Goal: Task Accomplishment & Management: Manage account settings

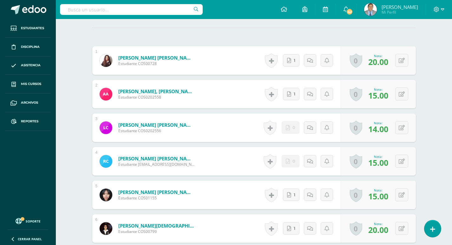
scroll to position [47, 0]
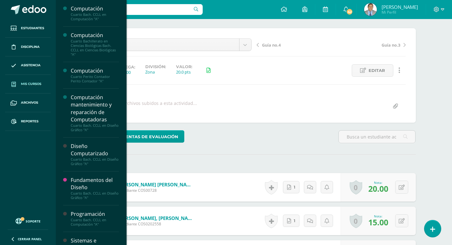
click at [25, 83] on span "Mis cursos" at bounding box center [31, 84] width 20 height 5
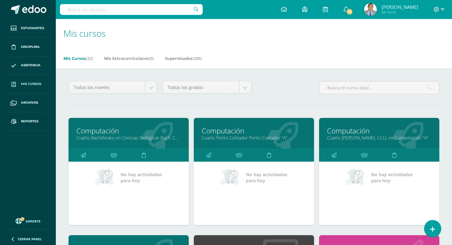
click at [255, 133] on link "Computación" at bounding box center [254, 131] width 104 height 10
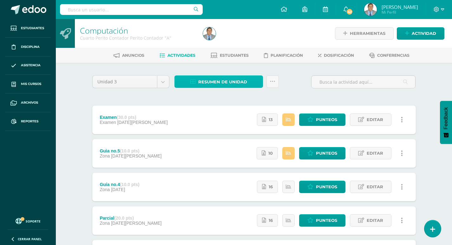
click at [231, 79] on span "Resumen de unidad" at bounding box center [222, 82] width 49 height 12
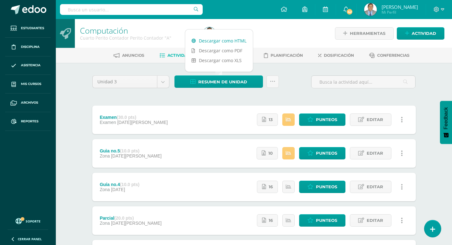
click at [228, 42] on link "Descargar como HTML" at bounding box center [219, 41] width 68 height 10
drag, startPoint x: 87, startPoint y: 64, endPoint x: 64, endPoint y: 62, distance: 23.0
click at [86, 63] on div "Unidad 3 Unidad 1 Unidad 2 Unidad 3 Unidad 4 Resumen de unidad Subir actividade…" at bounding box center [254, 220] width 349 height 315
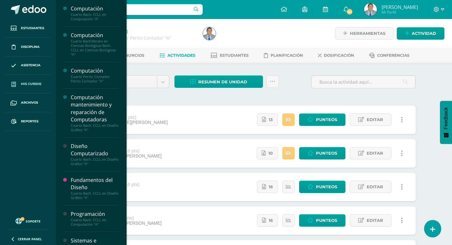
click at [28, 83] on span "Mis cursos" at bounding box center [31, 84] width 20 height 5
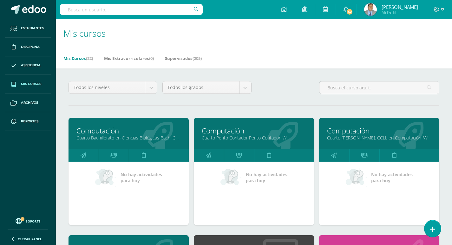
click at [377, 136] on link "Cuarto Bach. CCLL en Computación "A"" at bounding box center [379, 138] width 104 height 6
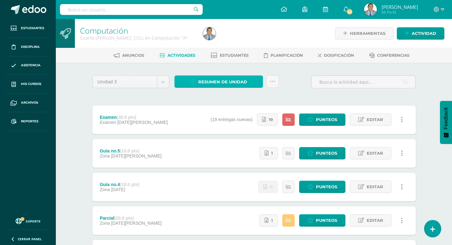
click at [220, 80] on span "Resumen de unidad" at bounding box center [222, 82] width 49 height 12
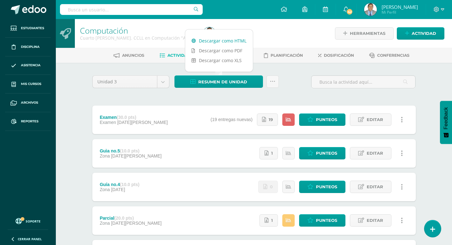
click at [233, 40] on link "Descargar como HTML" at bounding box center [219, 41] width 68 height 10
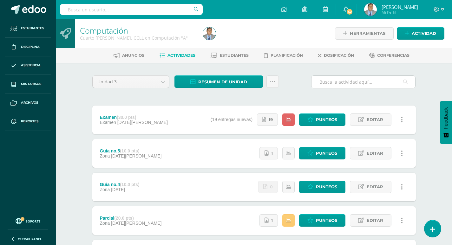
drag, startPoint x: 367, startPoint y: 118, endPoint x: 414, endPoint y: 88, distance: 55.2
click at [426, 90] on div "Unidad 3 Unidad 1 Unidad 2 Unidad 3 Unidad 4 Resumen de unidad Subir actividade…" at bounding box center [254, 220] width 349 height 315
click at [320, 117] on span "Punteos" at bounding box center [326, 120] width 21 height 12
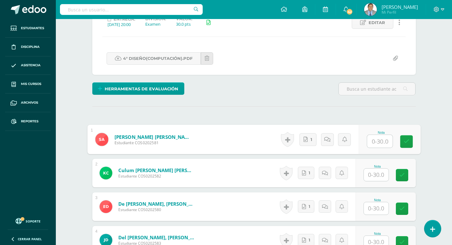
click at [380, 142] on input "text" at bounding box center [379, 141] width 25 height 13
type input "25"
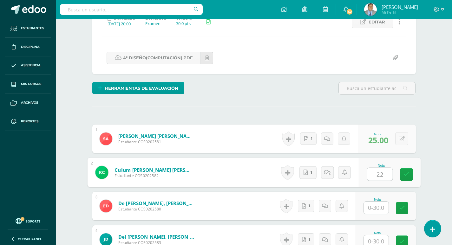
type input "22"
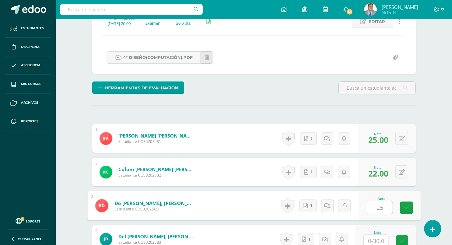
type input "25"
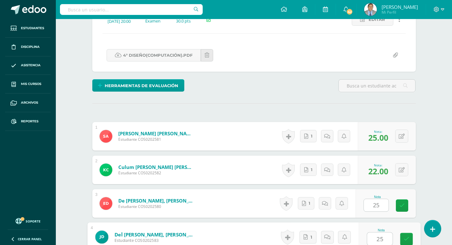
type input "25"
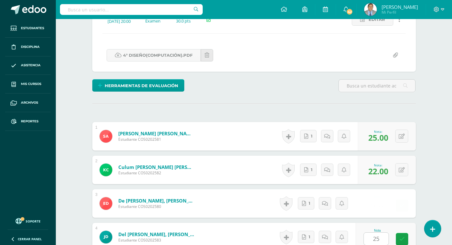
scroll to position [248, 0]
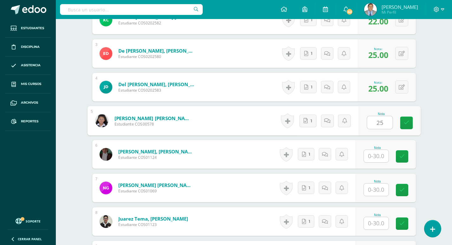
type input "25"
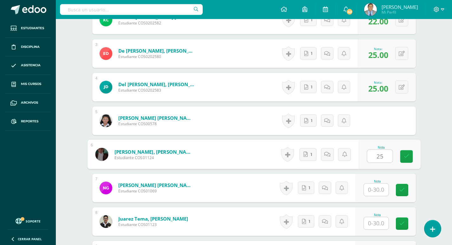
type input "25"
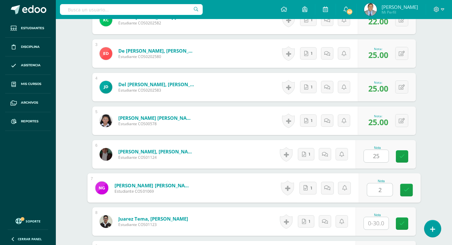
type input "2"
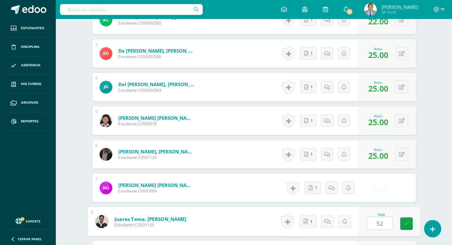
scroll to position [383, 0]
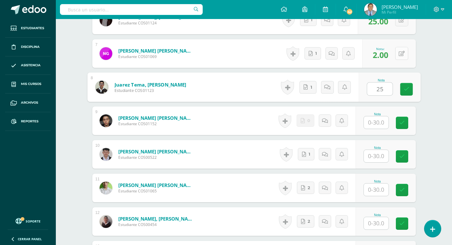
type input "25"
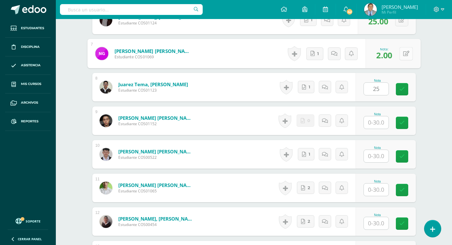
click at [398, 52] on div "0 Logros Logros obtenidos Aún no hay logros agregados Nota: 2.00" at bounding box center [392, 54] width 55 height 30
click at [407, 56] on icon at bounding box center [406, 53] width 6 height 5
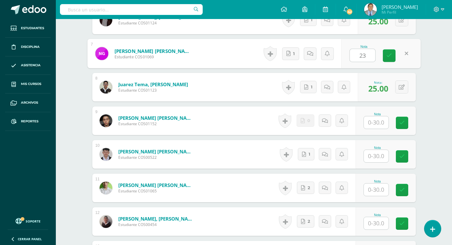
type input "23"
click at [442, 64] on div "Computación Cuarto Bach. CCLL en Computación "A" Herramientas Detalle de asiste…" at bounding box center [254, 106] width 396 height 941
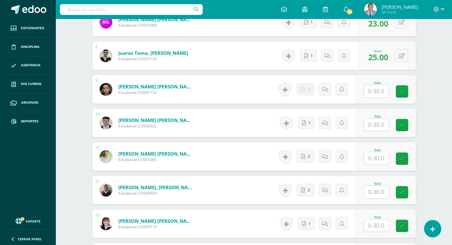
scroll to position [415, 0]
click at [383, 89] on input "text" at bounding box center [376, 91] width 25 height 12
type input "24"
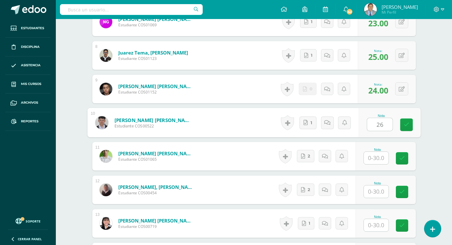
type input "26"
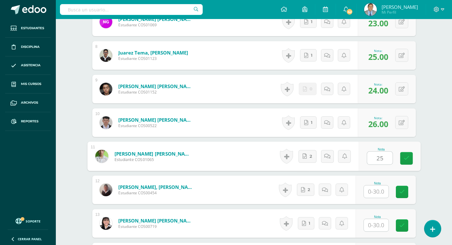
type input "25"
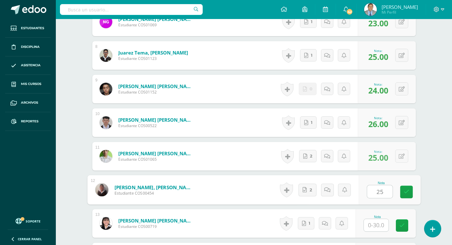
type input "25"
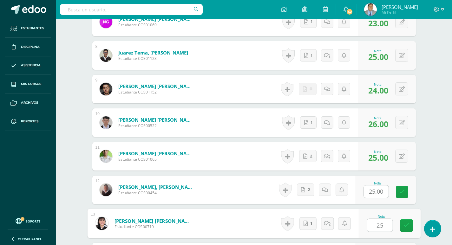
type input "25"
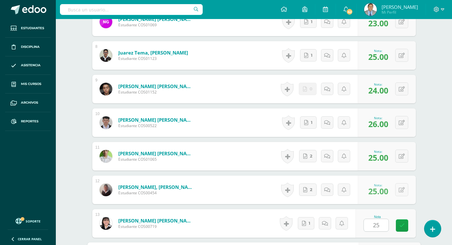
scroll to position [551, 0]
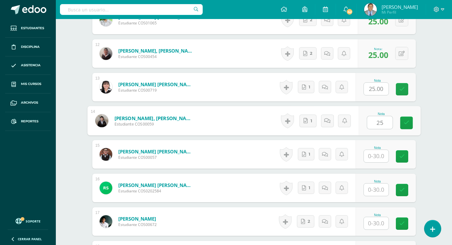
type input "25"
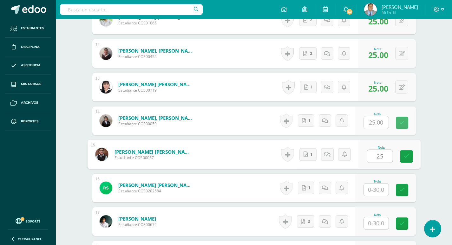
type input "25"
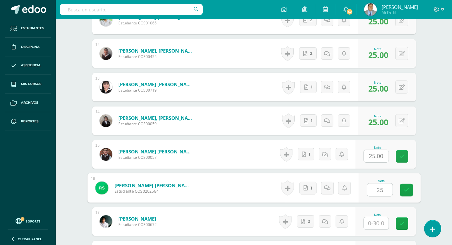
type input "25"
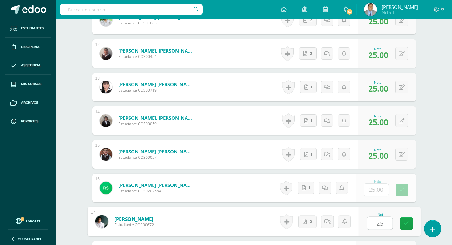
type input "25"
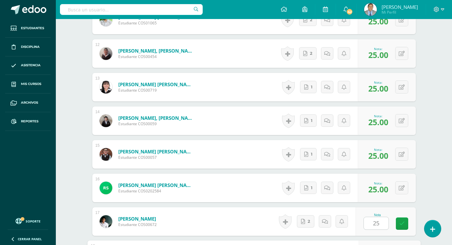
scroll to position [685, 0]
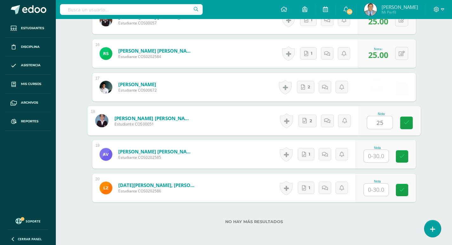
type input "25"
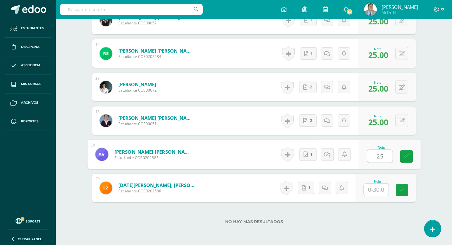
type input "25"
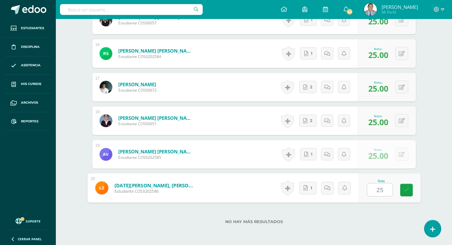
type input "25"
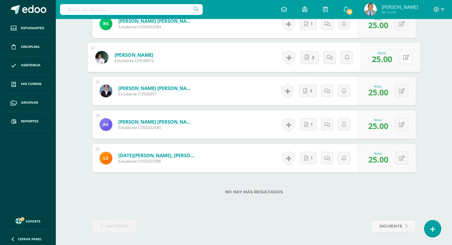
click at [402, 58] on button at bounding box center [405, 57] width 13 height 13
type input "30"
click at [402, 94] on button at bounding box center [401, 90] width 13 height 13
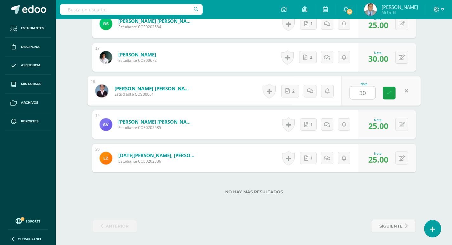
type input "30"
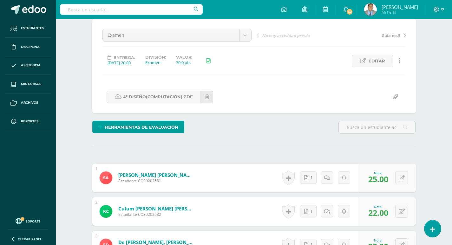
scroll to position [0, 0]
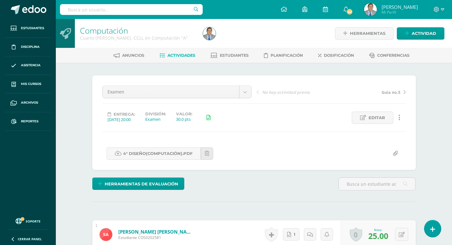
scroll to position [0, 0]
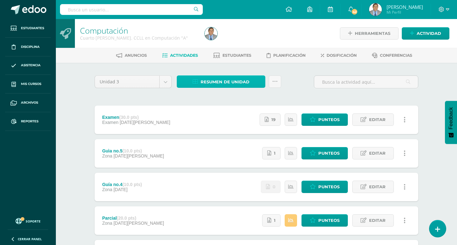
click span "Resumen de unidad"
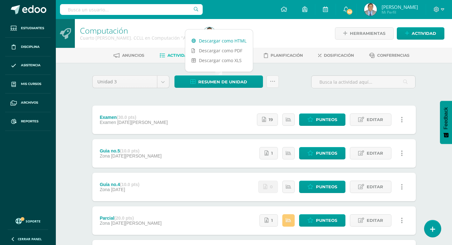
click link "Descargar como HTML"
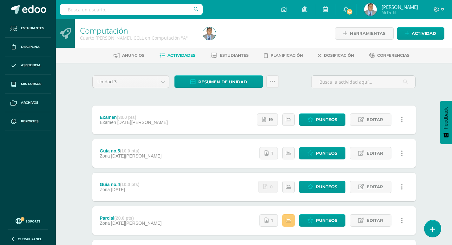
click div "Unidad 3 Unidad 1 Unidad 2 Unidad 3 Unidad 4 Resumen de unidad Subir actividade…"
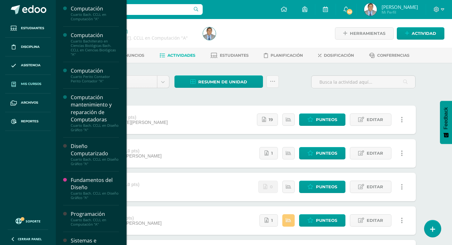
click span "Mis cursos"
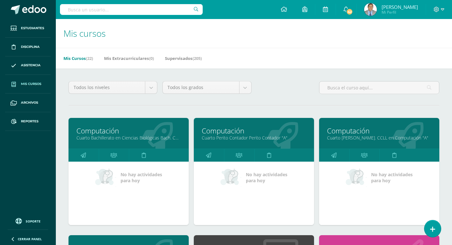
scroll to position [159, 0]
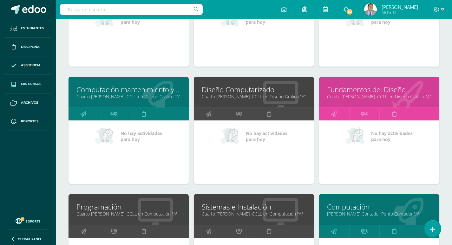
click at [123, 91] on link "Computación mantenimiento y reparación de Computadoras" at bounding box center [128, 90] width 104 height 10
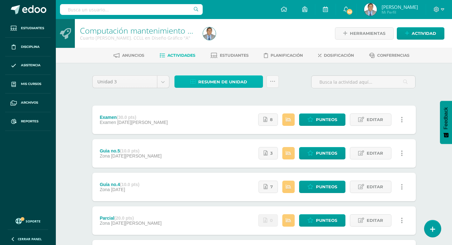
click at [241, 83] on span "Resumen de unidad" at bounding box center [222, 82] width 49 height 12
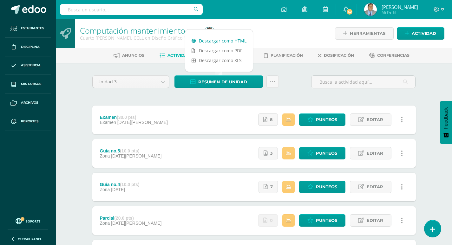
click at [206, 39] on link "Descargar como HTML" at bounding box center [219, 41] width 68 height 10
click at [324, 121] on span "Punteos" at bounding box center [326, 120] width 21 height 12
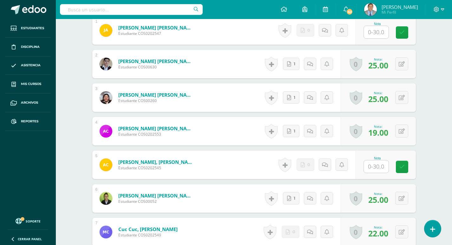
scroll to position [223, 0]
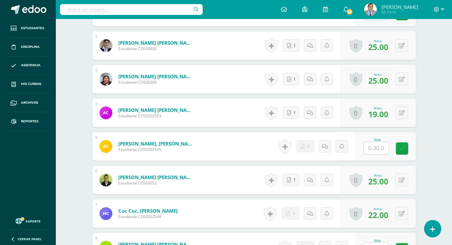
click at [381, 153] on input "text" at bounding box center [376, 148] width 25 height 12
type input "20"
click at [410, 148] on link at bounding box center [406, 148] width 13 height 13
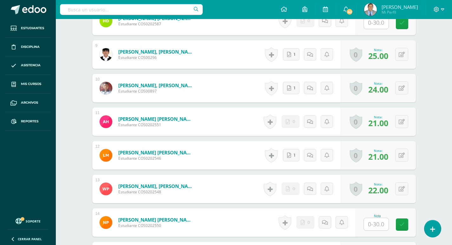
scroll to position [508, 0]
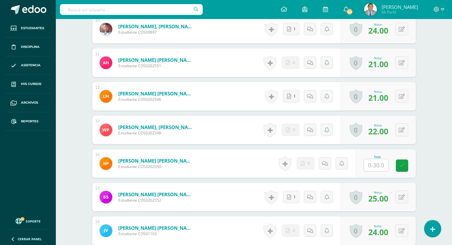
click at [382, 166] on input "text" at bounding box center [376, 165] width 25 height 12
type input "19"
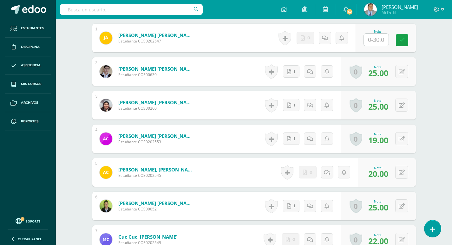
scroll to position [137, 0]
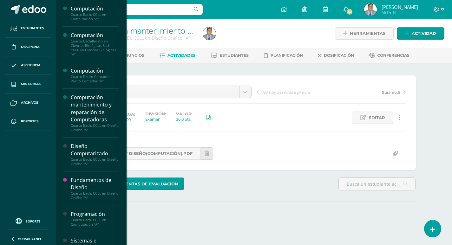
click at [31, 83] on span "Mis cursos" at bounding box center [31, 84] width 20 height 5
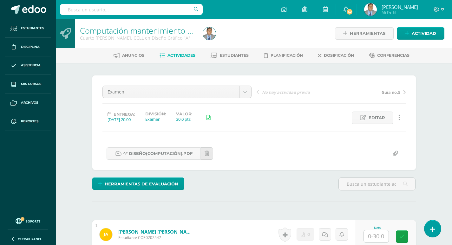
scroll to position [0, 0]
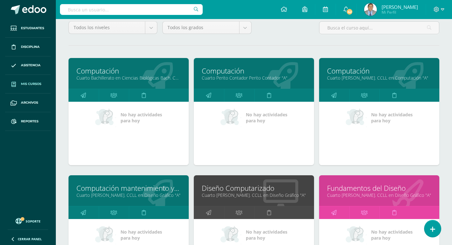
scroll to position [95, 0]
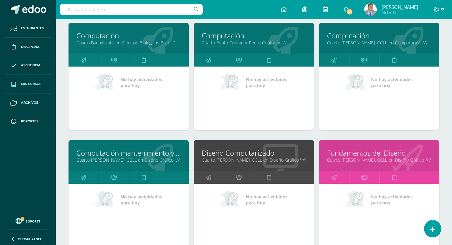
click at [148, 159] on link "Cuarto [PERSON_NAME]. CCLL en Diseño Gráfico "A"" at bounding box center [128, 160] width 104 height 6
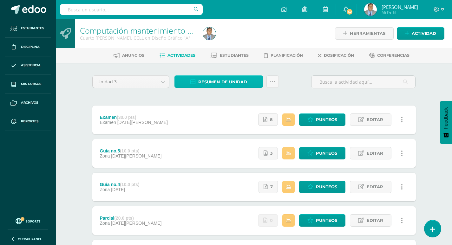
click at [240, 81] on span "Resumen de unidad" at bounding box center [222, 82] width 49 height 12
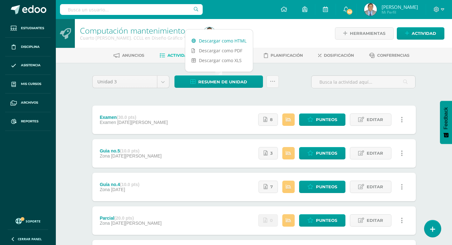
click at [219, 41] on link "Descargar como HTML" at bounding box center [219, 41] width 68 height 10
click at [82, 64] on div "Unidad 3 Unidad 1 Unidad 2 Unidad 3 Unidad 4 Resumen de unidad Subir actividade…" at bounding box center [254, 220] width 349 height 315
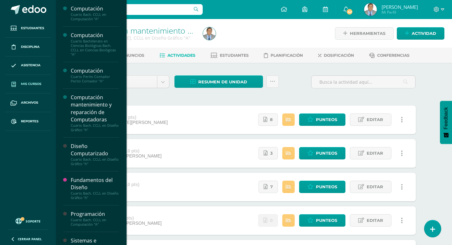
click at [23, 84] on span "Mis cursos" at bounding box center [31, 84] width 20 height 5
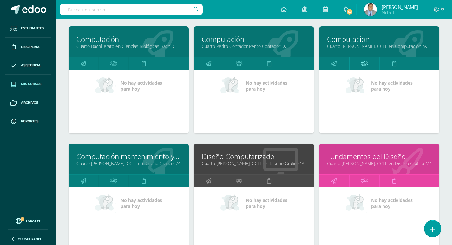
scroll to position [95, 0]
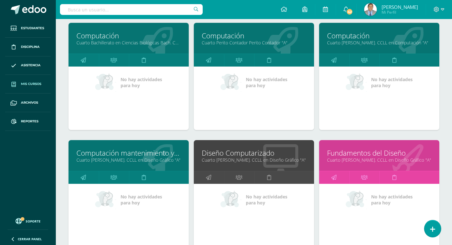
click at [241, 157] on link "Diseño Computarizado" at bounding box center [254, 153] width 104 height 10
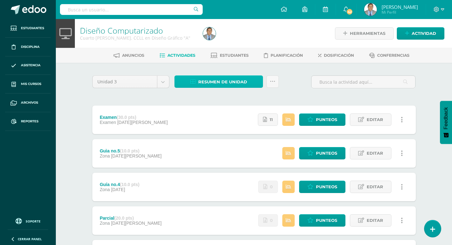
click at [243, 83] on span "Resumen de unidad" at bounding box center [222, 82] width 49 height 12
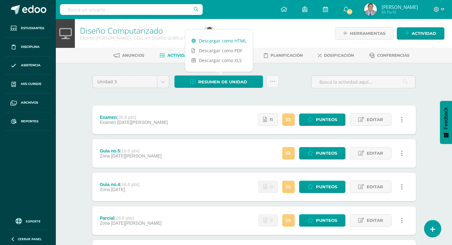
click at [217, 42] on link "Descargar como HTML" at bounding box center [219, 41] width 68 height 10
drag, startPoint x: 77, startPoint y: 98, endPoint x: 71, endPoint y: 94, distance: 7.0
click at [77, 97] on div "Diseño Computarizado Cuarto Bach. CCLL en Diseño Gráfico "A" Herramientas Detal…" at bounding box center [254, 198] width 396 height 359
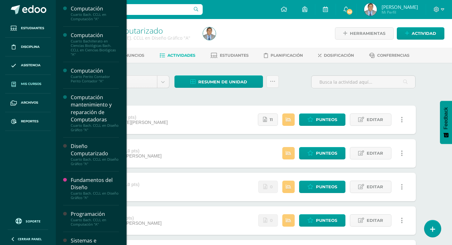
click at [27, 82] on span "Mis cursos" at bounding box center [31, 84] width 20 height 5
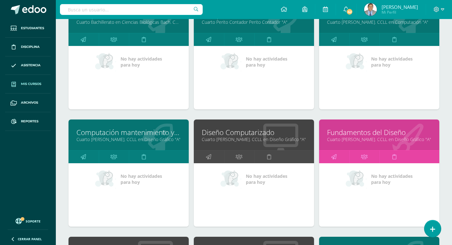
scroll to position [127, 0]
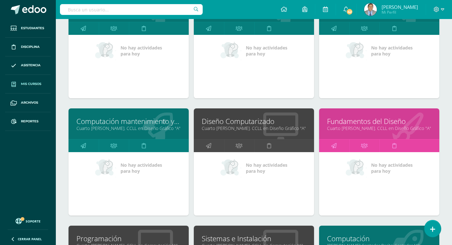
click at [345, 126] on link "Cuarto [PERSON_NAME]. CCLL en Diseño Gráfico "A"" at bounding box center [379, 128] width 104 height 6
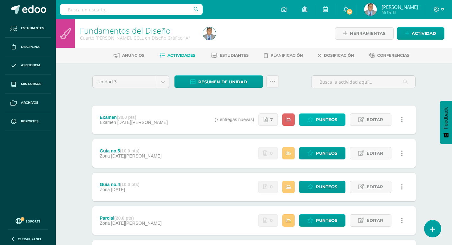
click at [318, 117] on span "Punteos" at bounding box center [326, 120] width 21 height 12
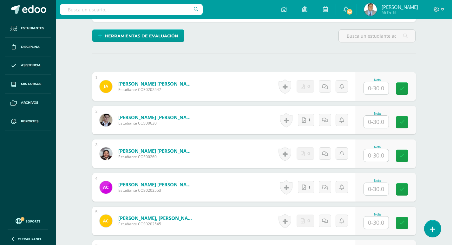
scroll to position [148, 0]
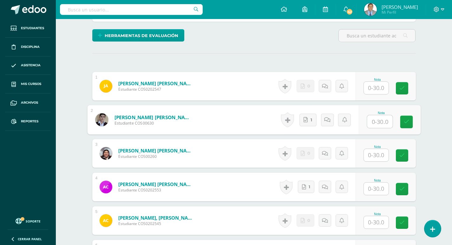
click at [376, 122] on input "text" at bounding box center [379, 121] width 25 height 13
type input "26"
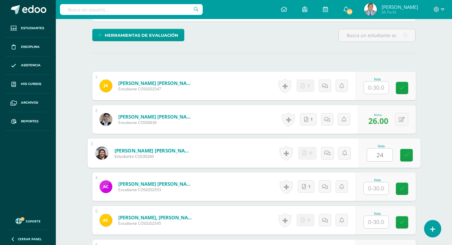
type input "24"
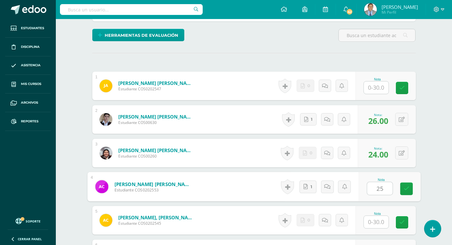
type input "25"
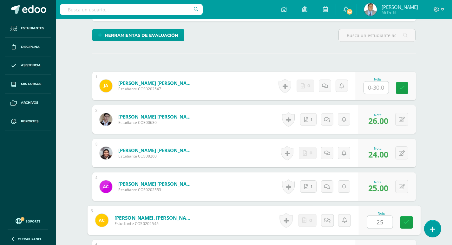
type input "25"
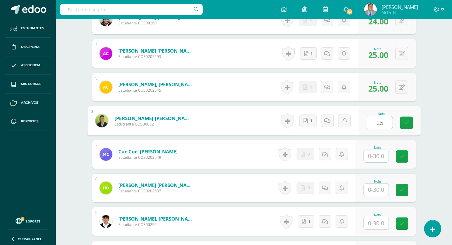
type input "25"
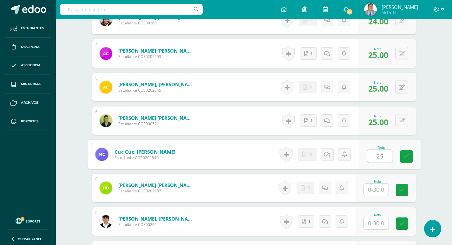
type input "25"
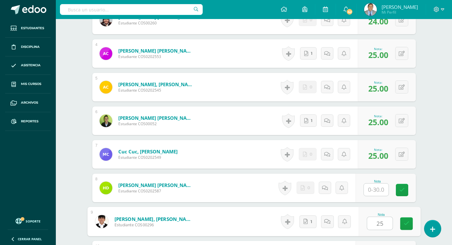
type input "25"
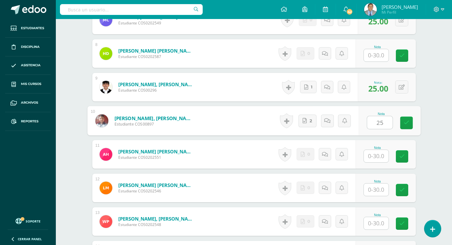
type input "25"
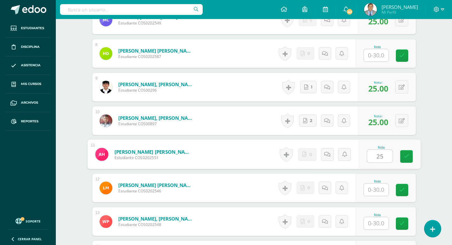
type input "25"
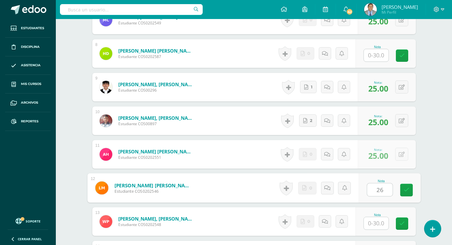
type input "26"
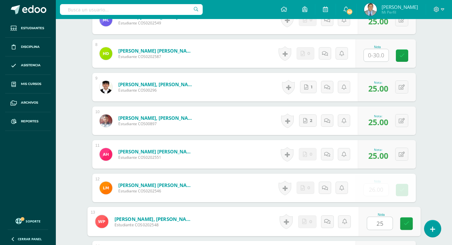
type input "25"
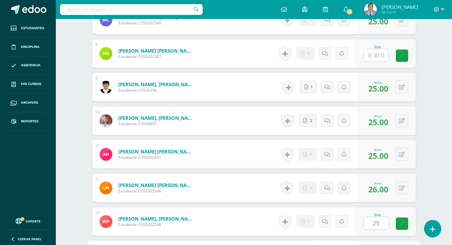
scroll to position [551, 0]
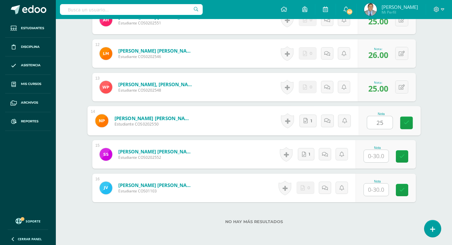
type input "25"
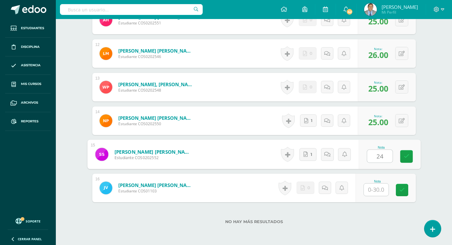
type input "24"
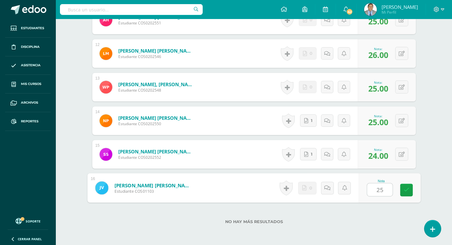
type input "25"
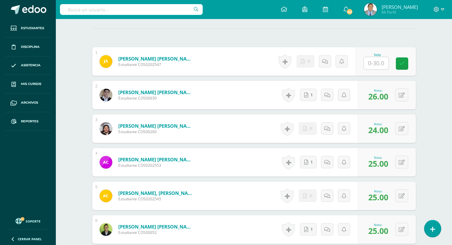
scroll to position [137, 0]
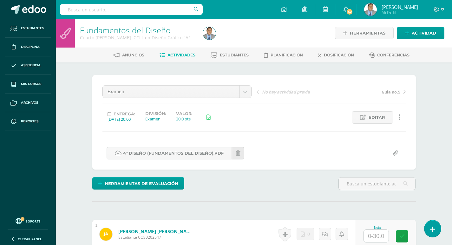
scroll to position [1, 0]
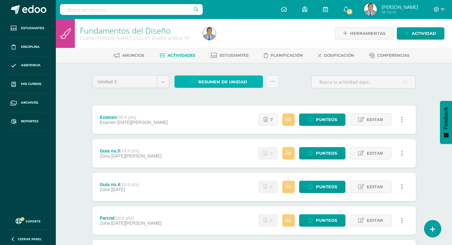
click at [226, 81] on span "Resumen de unidad" at bounding box center [222, 82] width 49 height 12
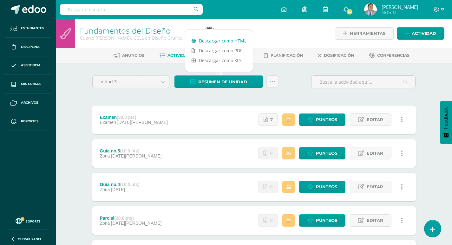
click at [216, 40] on link "Descargar como HTML" at bounding box center [219, 41] width 68 height 10
click at [71, 94] on div "Fundamentos del Diseño Cuarto Bach. CCLL en Diseño Gráfico "A" Herramientas Det…" at bounding box center [254, 198] width 396 height 359
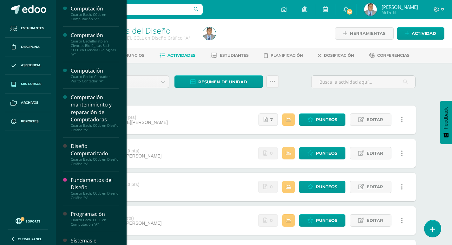
click at [31, 83] on span "Mis cursos" at bounding box center [31, 84] width 20 height 5
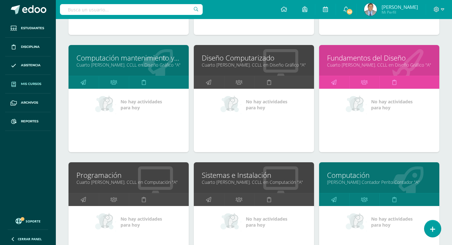
scroll to position [254, 0]
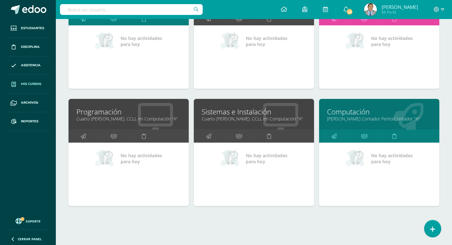
click at [99, 119] on link "Cuarto [PERSON_NAME]. CCLL en Computación "A"" at bounding box center [128, 119] width 104 height 6
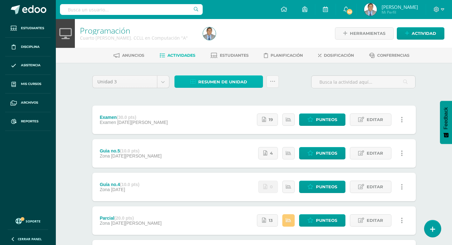
click at [238, 80] on span "Resumen de unidad" at bounding box center [222, 82] width 49 height 12
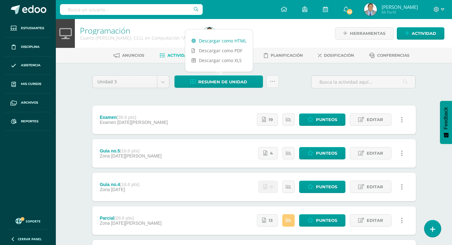
click at [226, 41] on link "Descargar como HTML" at bounding box center [219, 41] width 68 height 10
click at [77, 63] on div "Programación Cuarto Bach. CCLL en Computación "A" Herramientas Detalle de asist…" at bounding box center [254, 198] width 396 height 359
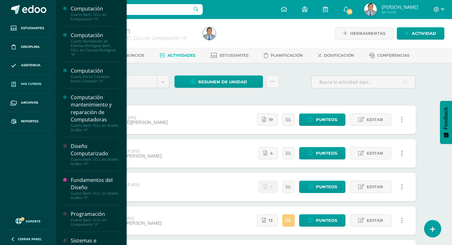
click at [30, 82] on span "Mis cursos" at bounding box center [31, 84] width 20 height 5
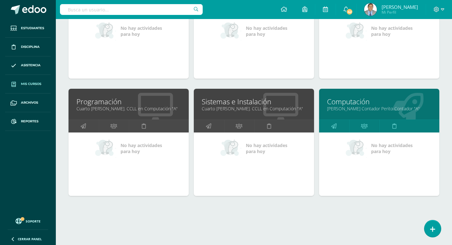
scroll to position [265, 0]
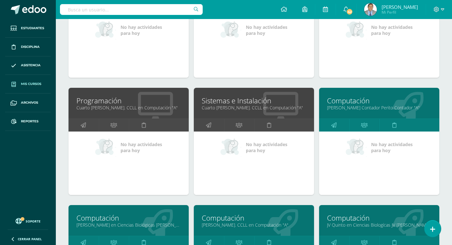
click at [227, 107] on link "Cuarto [PERSON_NAME]. CCLL en Computación "A"" at bounding box center [254, 108] width 104 height 6
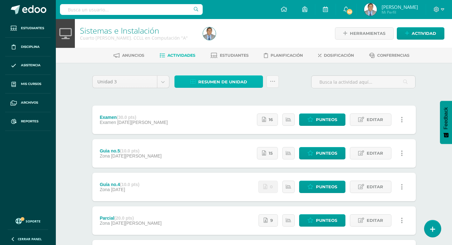
click at [239, 82] on span "Resumen de unidad" at bounding box center [222, 82] width 49 height 12
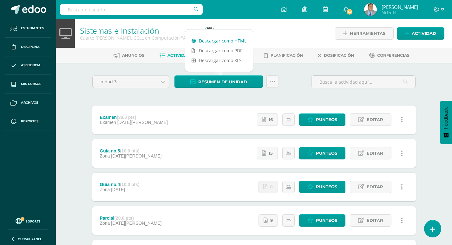
click at [227, 41] on link "Descargar como HTML" at bounding box center [219, 41] width 68 height 10
click at [82, 63] on div "Unidad 3 Unidad 1 Unidad 2 Unidad 3 Unidad 4 Resumen de unidad Subir actividade…" at bounding box center [254, 220] width 349 height 315
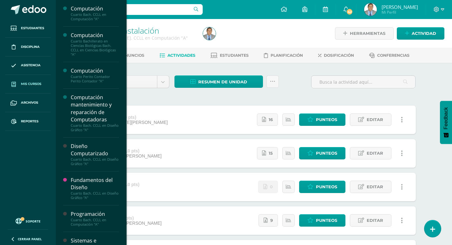
click at [35, 83] on span "Mis cursos" at bounding box center [31, 84] width 20 height 5
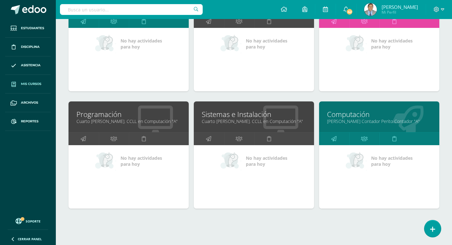
scroll to position [254, 0]
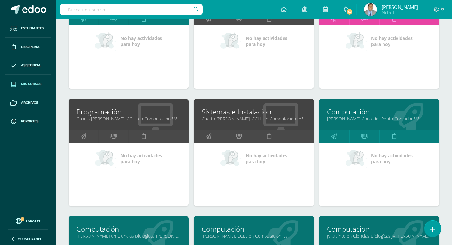
click at [348, 116] on link "[PERSON_NAME] Contador Perito Contador "A"" at bounding box center [379, 119] width 104 height 6
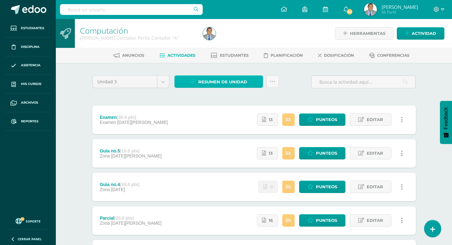
click at [215, 84] on span "Resumen de unidad" at bounding box center [222, 82] width 49 height 12
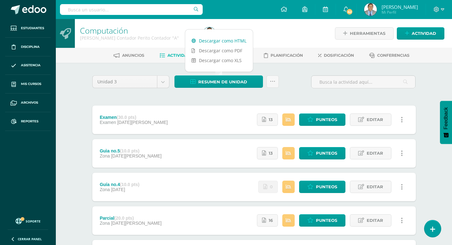
click at [235, 41] on link "Descargar como HTML" at bounding box center [219, 41] width 68 height 10
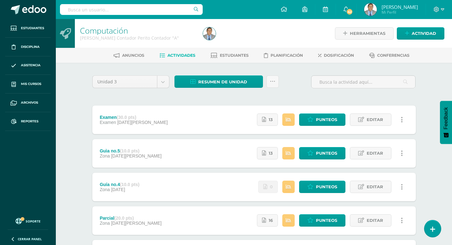
click at [68, 76] on div "Computación [PERSON_NAME] Contador Perito Contador "A" Herramientas Detalle de …" at bounding box center [254, 198] width 396 height 359
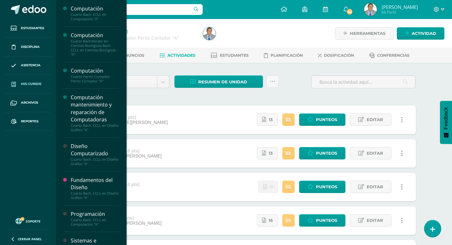
click at [34, 83] on span "Mis cursos" at bounding box center [31, 84] width 20 height 5
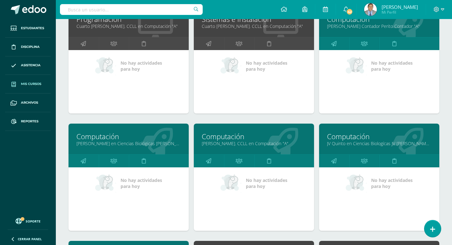
scroll to position [349, 0]
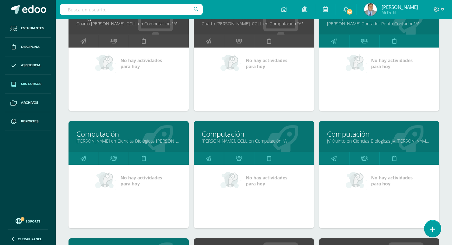
click at [112, 139] on link "[PERSON_NAME] en Ciencias Biológicas [PERSON_NAME]. CCLL en Ciencias Biológicas…" at bounding box center [128, 141] width 104 height 6
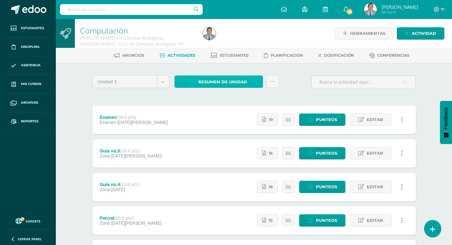
click at [225, 84] on span "Resumen de unidad" at bounding box center [222, 82] width 49 height 12
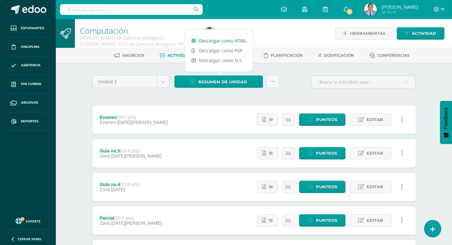
click at [213, 41] on link "Descargar como HTML" at bounding box center [219, 41] width 68 height 10
click at [73, 81] on div "Computación [PERSON_NAME] en Ciencias Biológicas [PERSON_NAME]. CCLL en Ciencia…" at bounding box center [254, 198] width 396 height 359
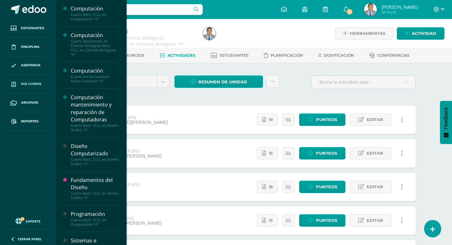
click at [30, 82] on span "Mis cursos" at bounding box center [31, 84] width 20 height 5
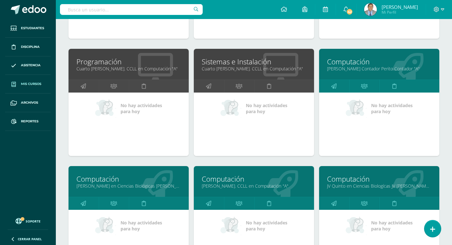
scroll to position [360, 0]
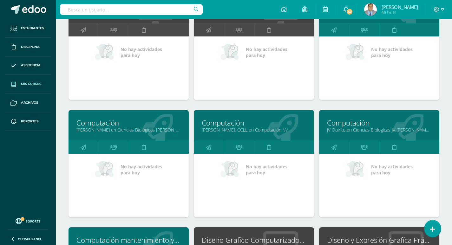
click at [212, 128] on link "[PERSON_NAME]. CCLL en Computación "A"" at bounding box center [254, 130] width 104 height 6
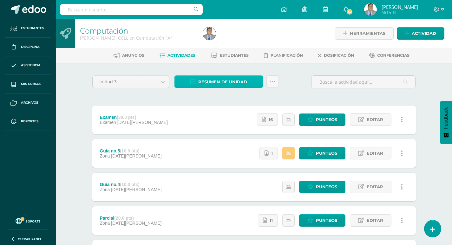
click at [229, 83] on span "Resumen de unidad" at bounding box center [222, 82] width 49 height 12
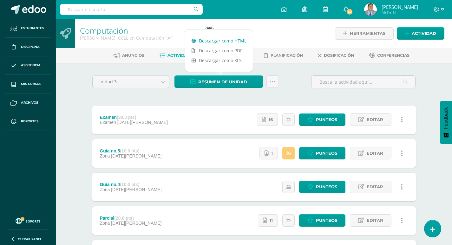
click at [233, 38] on link "Descargar como HTML" at bounding box center [219, 41] width 68 height 10
click at [88, 91] on div "Unidad 3 Unidad 1 Unidad 2 Unidad 3 Unidad 4 Resumen de unidad Subir actividade…" at bounding box center [254, 220] width 349 height 315
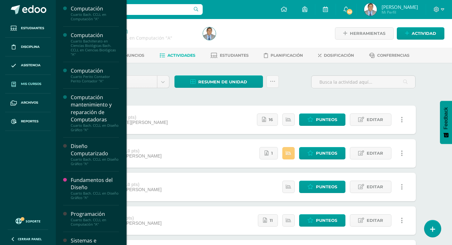
click at [34, 81] on link "Mis cursos" at bounding box center [28, 84] width 46 height 19
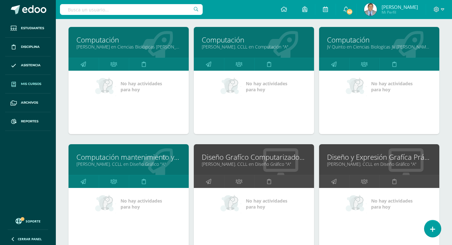
scroll to position [412, 0]
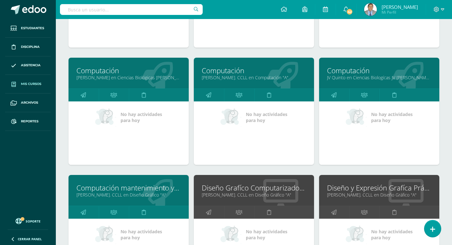
click at [361, 74] on link "Computación" at bounding box center [379, 71] width 104 height 10
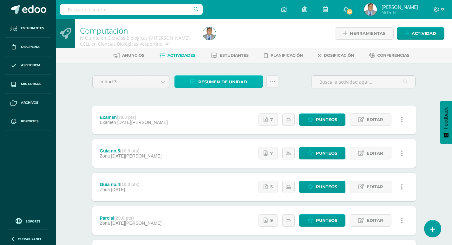
click at [233, 84] on span "Resumen de unidad" at bounding box center [222, 82] width 49 height 12
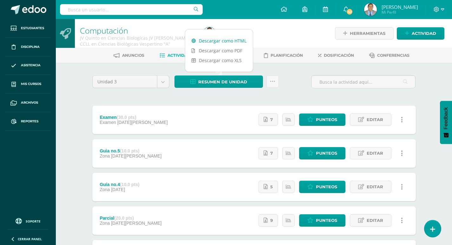
click at [226, 38] on link "Descargar como HTML" at bounding box center [219, 41] width 68 height 10
click at [76, 66] on div "Computación JV Quinto en Ciencias Biologícas JV Bach. CCLL en Ciencias Biológic…" at bounding box center [254, 198] width 396 height 359
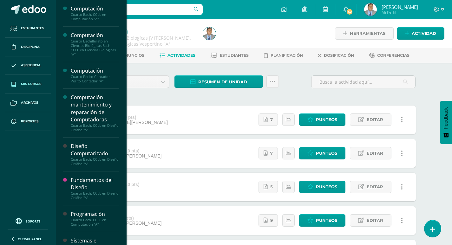
click at [27, 84] on span "Mis cursos" at bounding box center [31, 84] width 20 height 5
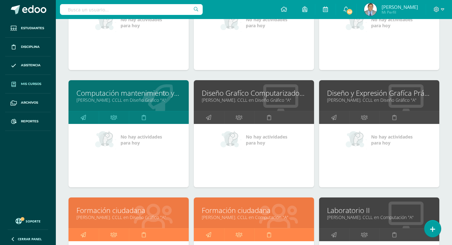
scroll to position [508, 0]
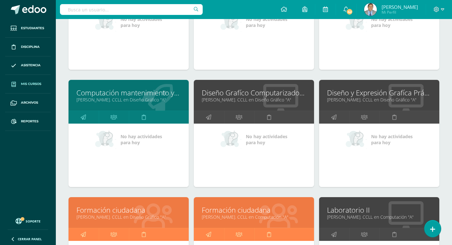
click at [120, 98] on link "[PERSON_NAME]. CCLL en Diseño Gráfico "A"" at bounding box center [128, 100] width 104 height 6
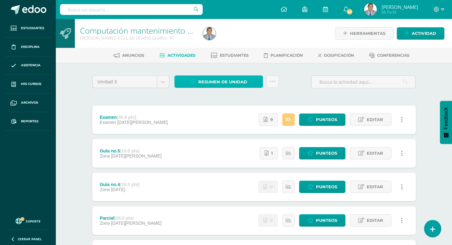
click at [234, 80] on span "Resumen de unidad" at bounding box center [222, 82] width 49 height 12
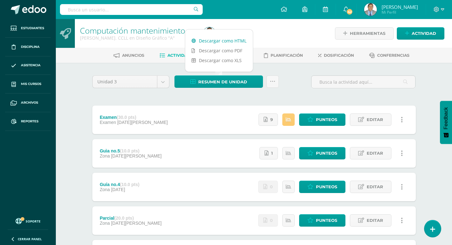
click at [225, 40] on link "Descargar como HTML" at bounding box center [219, 41] width 68 height 10
click at [68, 77] on div "Computación mantenimiento y Repación de computadoras Quinto Bach. CCLL en Diseñ…" at bounding box center [254, 198] width 396 height 359
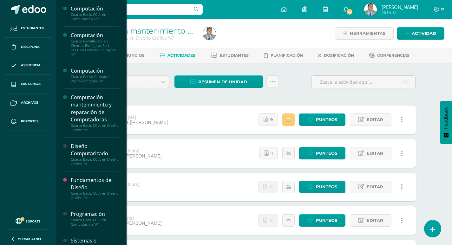
click at [23, 82] on span "Mis cursos" at bounding box center [31, 84] width 20 height 5
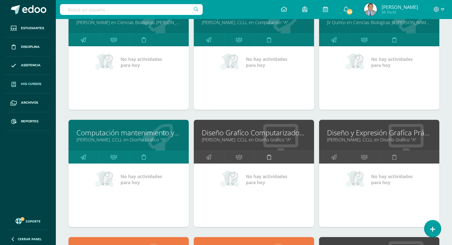
scroll to position [508, 0]
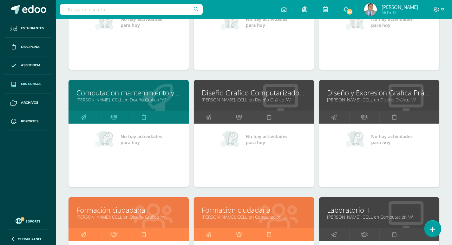
click at [260, 100] on link "[PERSON_NAME]. CCLL en Diseño Gráfico "A"" at bounding box center [254, 100] width 104 height 6
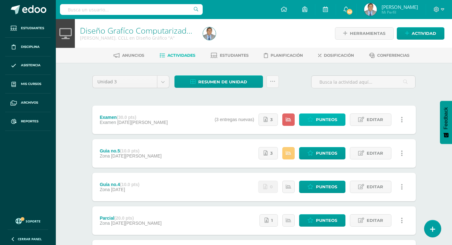
click at [324, 121] on span "Punteos" at bounding box center [326, 120] width 21 height 12
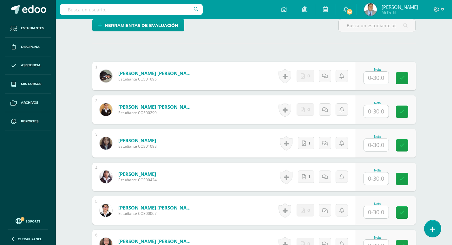
scroll to position [159, 0]
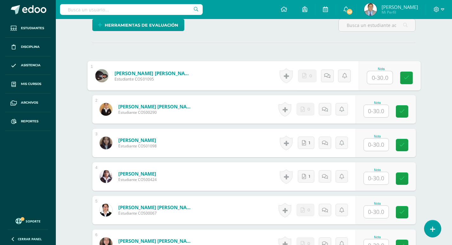
click at [378, 82] on input "text" at bounding box center [379, 77] width 25 height 13
type input "25"
click at [379, 108] on input "text" at bounding box center [376, 111] width 25 height 12
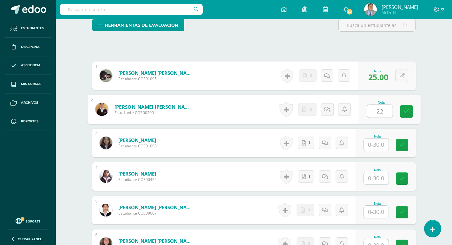
type input "22"
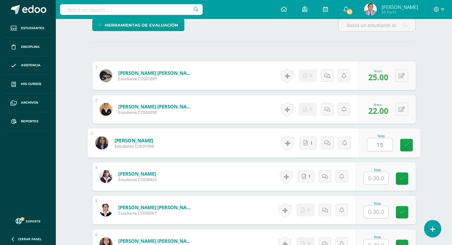
type input "15"
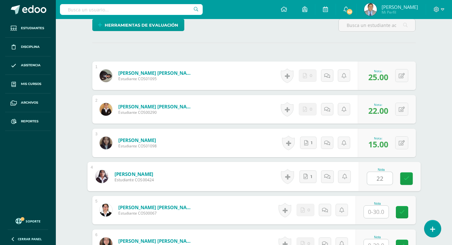
type input "22"
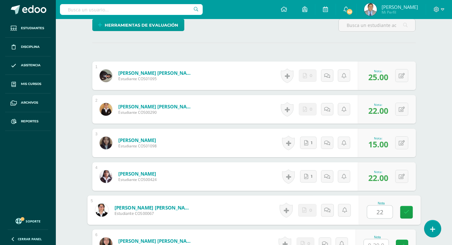
type input "22"
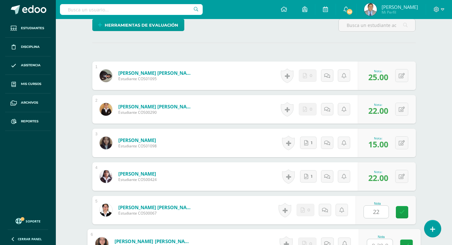
scroll to position [166, 0]
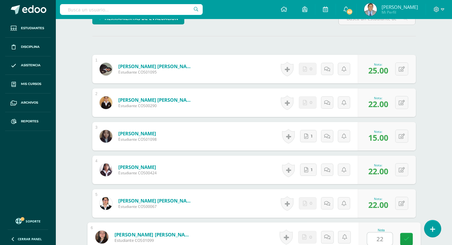
type input "22"
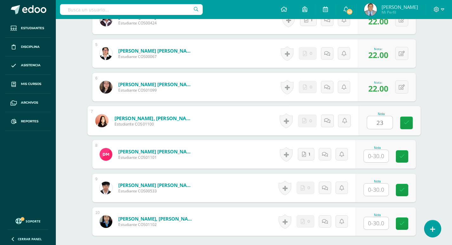
type input "23"
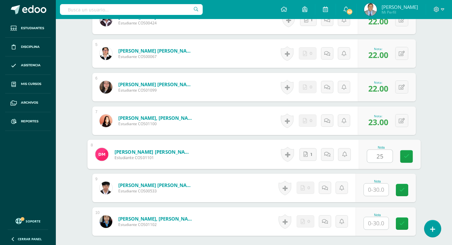
type input "25"
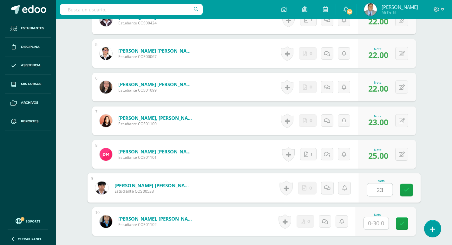
type input "23"
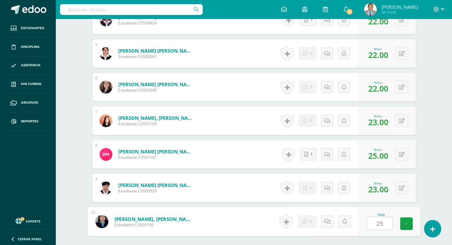
type input "25"
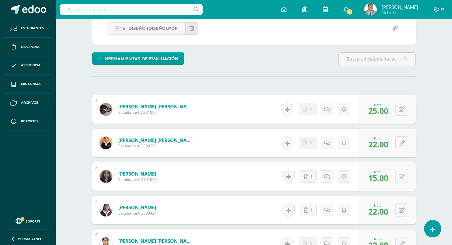
scroll to position [0, 0]
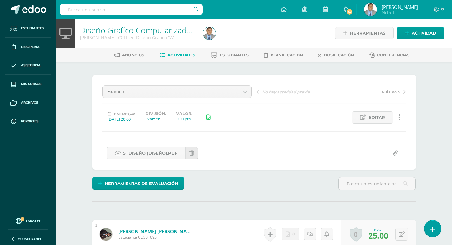
scroll to position [1, 0]
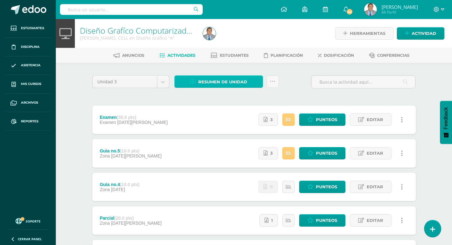
click at [221, 79] on span "Resumen de unidad" at bounding box center [222, 82] width 49 height 12
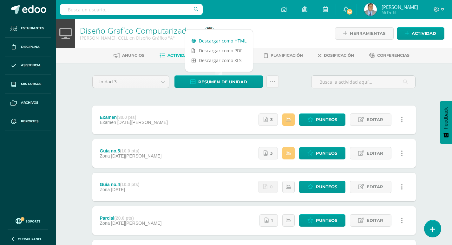
click at [217, 40] on link "Descargar como HTML" at bounding box center [219, 41] width 68 height 10
click at [75, 57] on ul "Anuncios Actividades Estudiantes Planificación Dosificación Conferencias" at bounding box center [261, 55] width 396 height 10
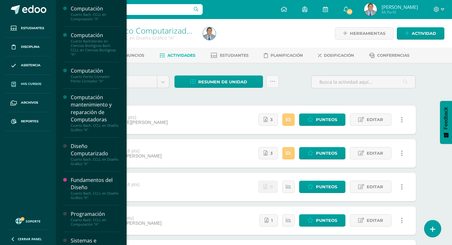
click at [36, 83] on span "Mis cursos" at bounding box center [31, 84] width 20 height 5
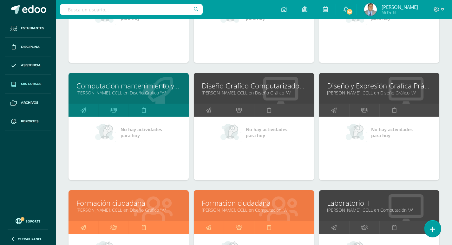
scroll to position [519, 0]
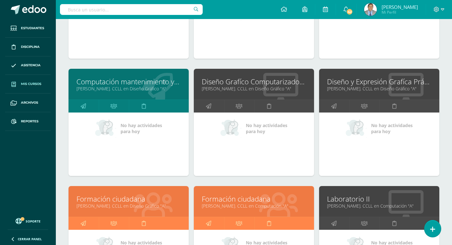
click at [367, 86] on link "[PERSON_NAME]. CCLL en Diseño Gráfico "A"" at bounding box center [379, 89] width 104 height 6
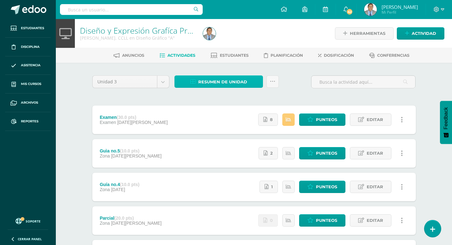
click at [238, 82] on span "Resumen de unidad" at bounding box center [222, 82] width 49 height 12
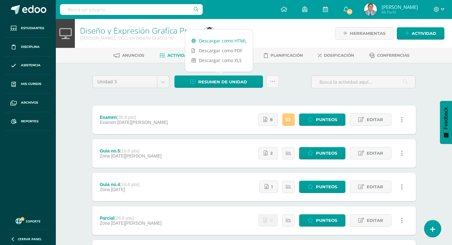
click at [239, 41] on link "Descargar como HTML" at bounding box center [219, 41] width 68 height 10
click at [91, 68] on div "Unidad 3 Unidad 1 Unidad 2 Unidad 3 Unidad 4 Resumen de unidad Subir actividade…" at bounding box center [254, 220] width 349 height 315
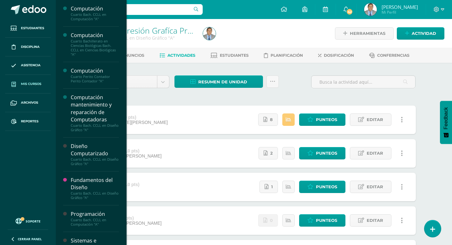
click at [31, 82] on span "Mis cursos" at bounding box center [31, 84] width 20 height 5
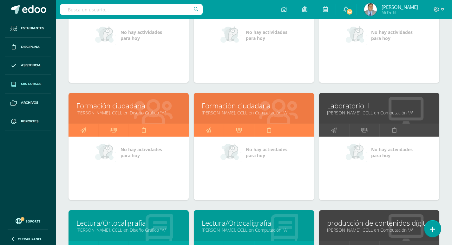
scroll to position [646, 0]
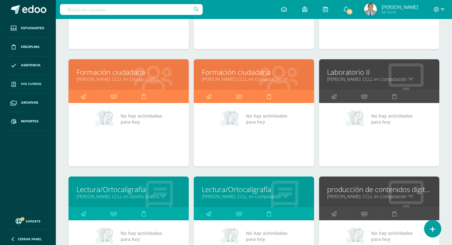
click at [115, 75] on link "Formación ciudadana" at bounding box center [128, 72] width 104 height 10
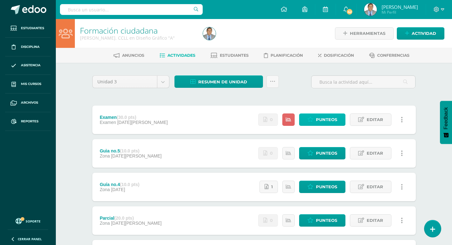
click at [322, 121] on span "Punteos" at bounding box center [326, 120] width 21 height 12
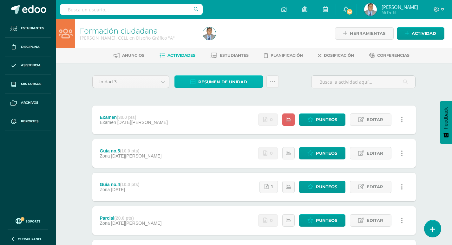
click at [239, 82] on span "Resumen de unidad" at bounding box center [222, 82] width 49 height 12
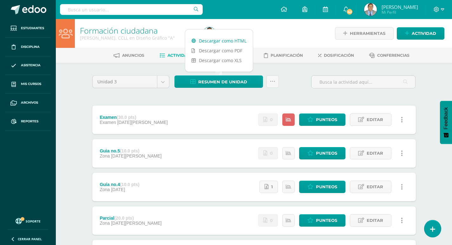
click at [228, 39] on link "Descargar como HTML" at bounding box center [219, 41] width 68 height 10
click at [83, 69] on div "Unidad 3 Unidad 1 Unidad 2 Unidad 3 Unidad 4 Resumen de unidad Subir actividade…" at bounding box center [254, 220] width 349 height 315
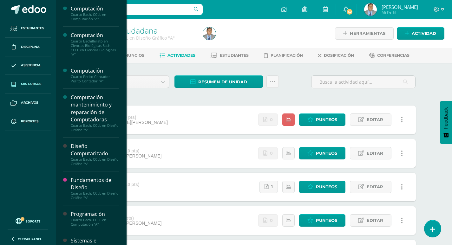
click at [27, 83] on span "Mis cursos" at bounding box center [31, 84] width 20 height 5
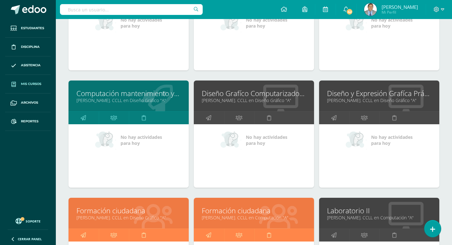
scroll to position [603, 0]
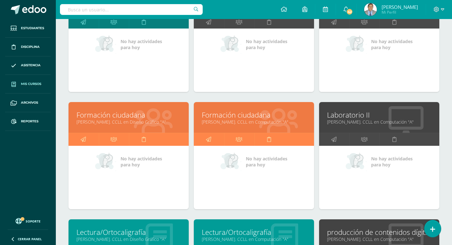
click at [247, 120] on link "[PERSON_NAME]. CCLL en Computación "A"" at bounding box center [254, 122] width 104 height 6
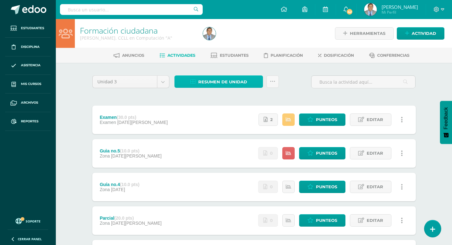
click at [236, 83] on span "Resumen de unidad" at bounding box center [222, 82] width 49 height 12
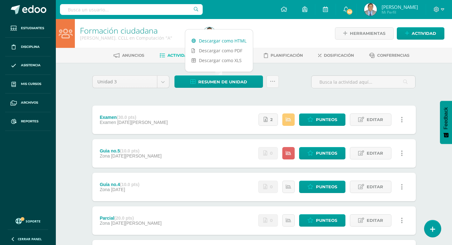
click at [227, 41] on link "Descargar como HTML" at bounding box center [219, 41] width 68 height 10
click at [82, 71] on div "Unidad 3 Unidad 1 Unidad 2 Unidad 3 Unidad 4 Resumen de unidad Subir actividade…" at bounding box center [254, 220] width 349 height 315
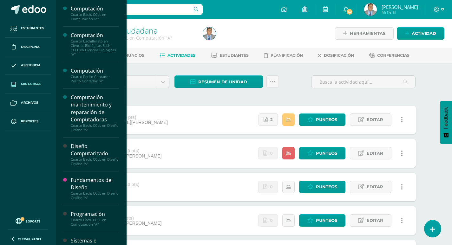
click at [36, 82] on span "Mis cursos" at bounding box center [31, 84] width 20 height 5
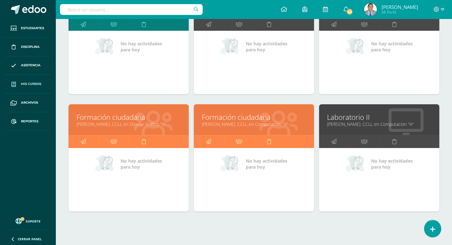
scroll to position [617, 0]
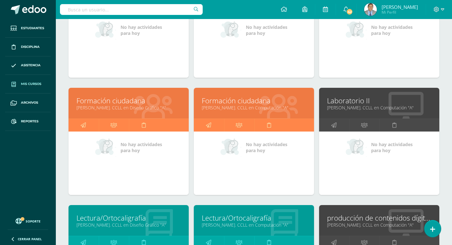
click at [356, 104] on link "Laboratorio II" at bounding box center [379, 101] width 104 height 10
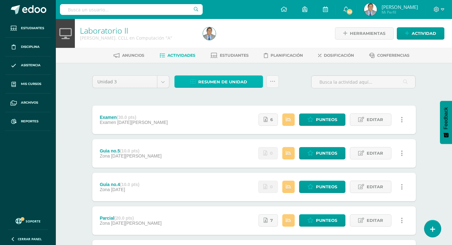
click at [243, 81] on span "Resumen de unidad" at bounding box center [222, 82] width 49 height 12
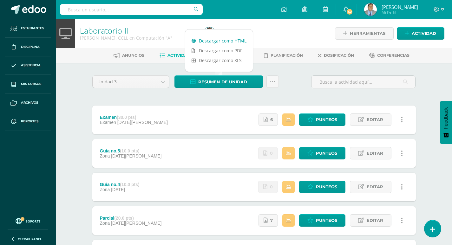
click at [236, 37] on link "Descargar como HTML" at bounding box center [219, 41] width 68 height 10
click at [84, 78] on div "Unidad 3 Unidad 1 Unidad 2 Unidad 3 Unidad 4 Resumen de unidad Subir actividade…" at bounding box center [254, 220] width 349 height 315
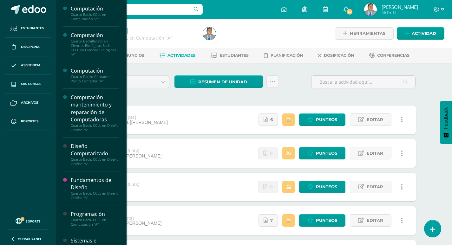
click at [36, 84] on span "Mis cursos" at bounding box center [31, 84] width 20 height 5
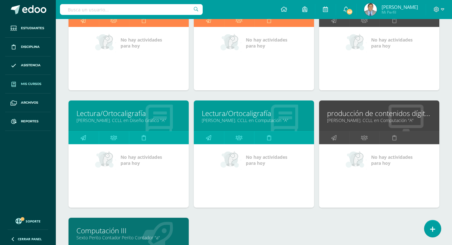
scroll to position [741, 0]
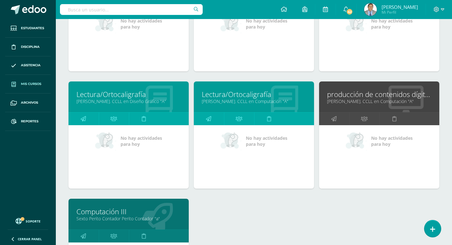
click at [137, 98] on link "[PERSON_NAME]. CCLL en Diseño Gráfico "A"" at bounding box center [128, 101] width 104 height 6
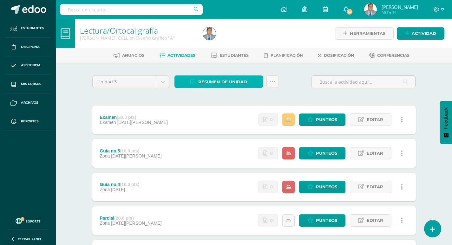
click at [222, 77] on span "Resumen de unidad" at bounding box center [222, 82] width 49 height 12
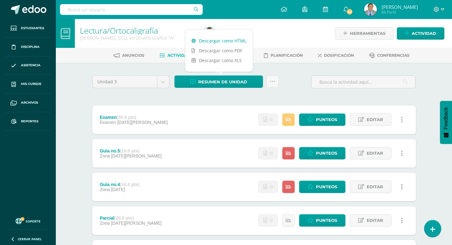
click at [223, 41] on link "Descargar como HTML" at bounding box center [219, 41] width 68 height 10
click at [223, 39] on link "Descargar como HTML" at bounding box center [219, 41] width 68 height 10
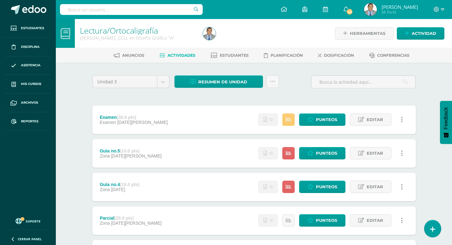
click at [70, 75] on div "Lectura/Ortocaligrafía Quinto Bach. CCLL en Diseño Gráfico "A" Herramientas Det…" at bounding box center [254, 198] width 396 height 359
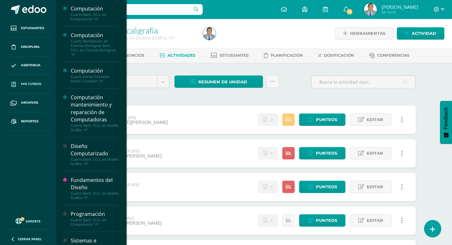
click at [26, 84] on span "Mis cursos" at bounding box center [31, 84] width 20 height 5
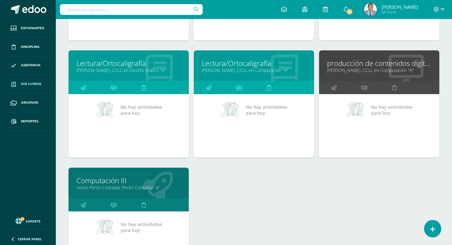
scroll to position [776, 0]
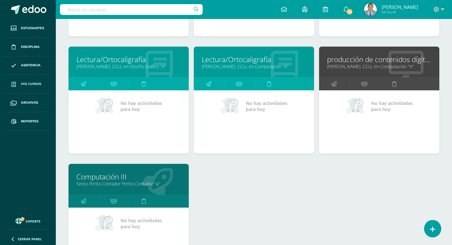
click at [229, 64] on link "[PERSON_NAME]. CCLL en Computación "A"" at bounding box center [254, 66] width 104 height 6
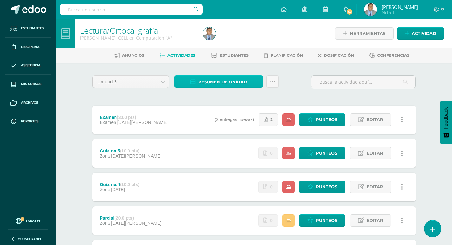
click at [220, 84] on span "Resumen de unidad" at bounding box center [222, 82] width 49 height 12
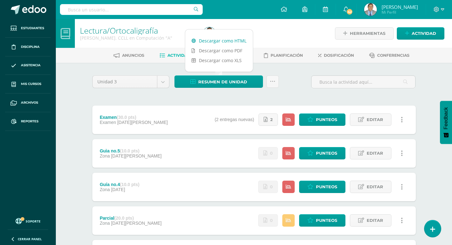
click at [218, 41] on link "Descargar como HTML" at bounding box center [219, 41] width 68 height 10
click at [324, 117] on span "Punteos" at bounding box center [326, 120] width 21 height 12
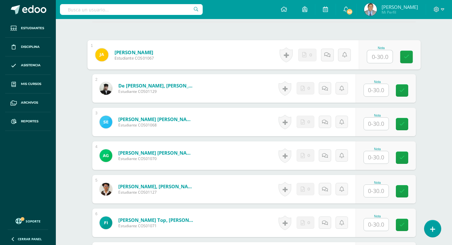
click at [372, 56] on input "text" at bounding box center [379, 56] width 25 height 13
type input "22"
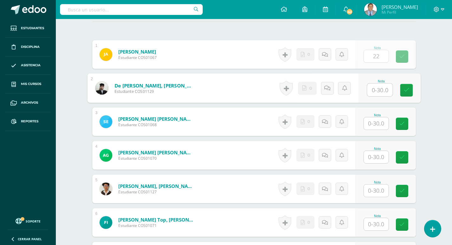
scroll to position [180, 0]
type input "19"
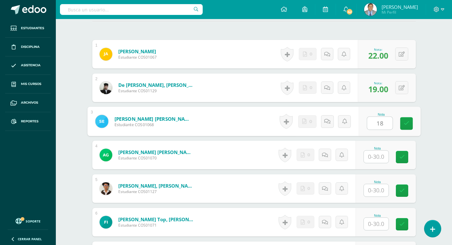
type input "18"
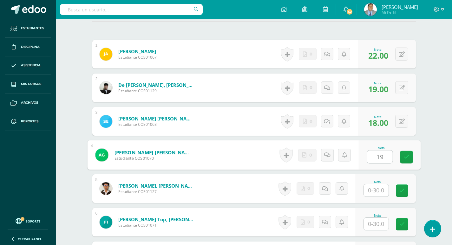
type input "19"
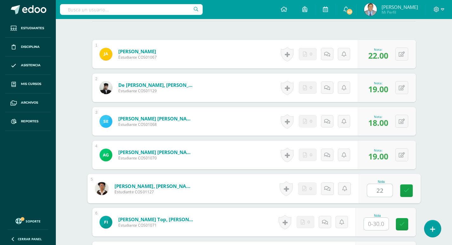
type input "22"
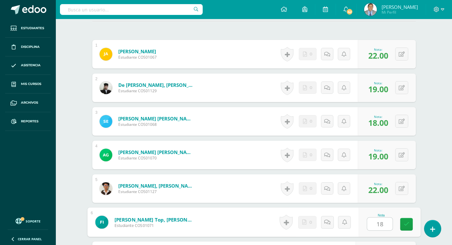
type input "18"
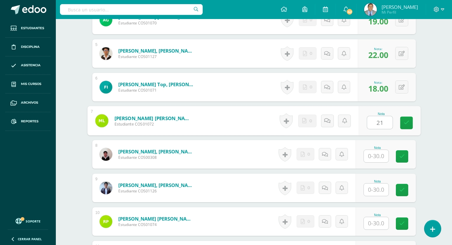
type input "21"
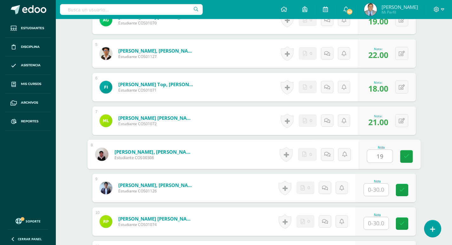
type input "19"
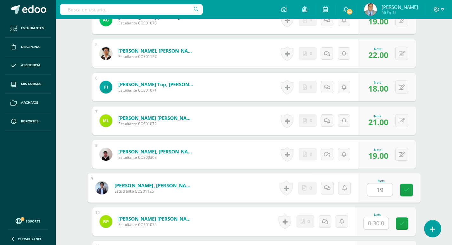
type input "19"
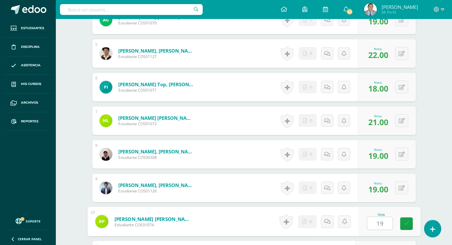
type input "19"
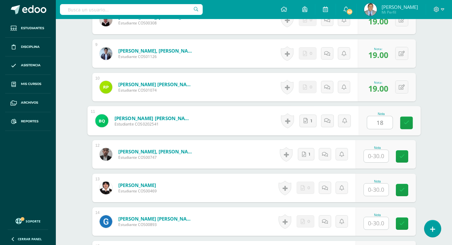
type input "18"
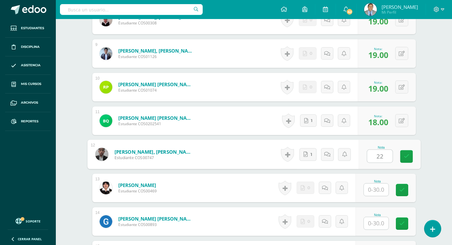
type input "22"
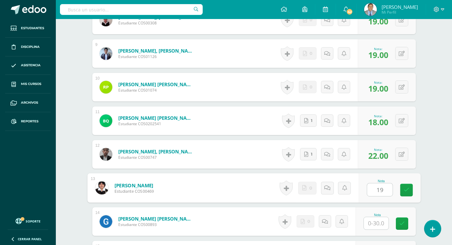
type input "19"
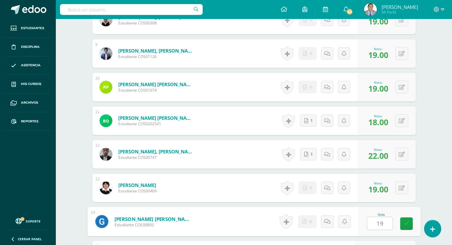
type input "19"
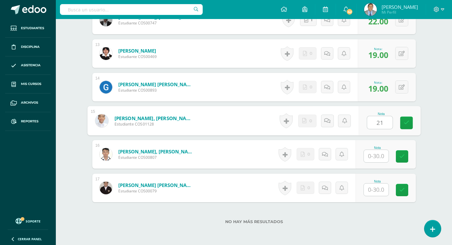
type input "21"
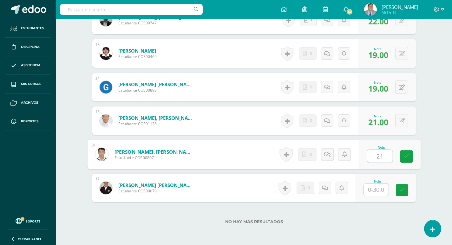
type input "21"
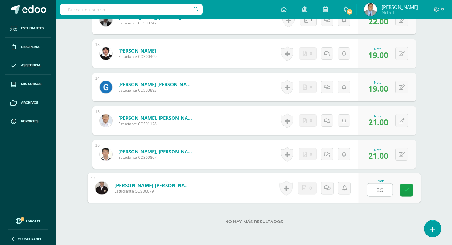
type input "25"
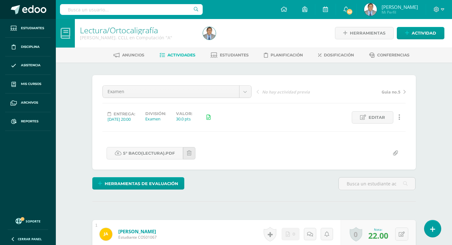
scroll to position [1, 0]
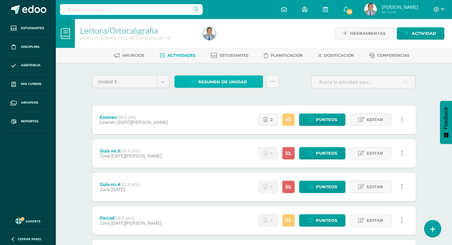
click at [239, 81] on span "Resumen de unidad" at bounding box center [222, 82] width 49 height 12
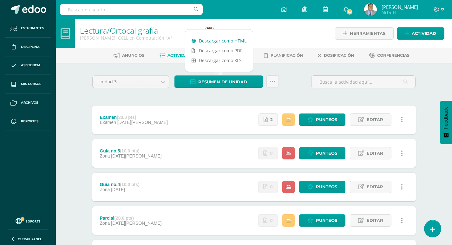
click at [216, 40] on link "Descargar como HTML" at bounding box center [219, 41] width 68 height 10
click at [320, 90] on div at bounding box center [363, 84] width 109 height 18
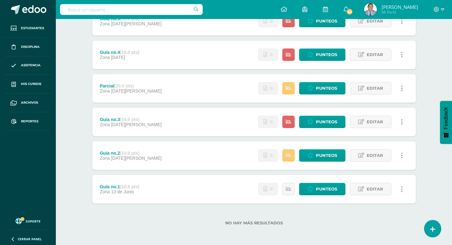
scroll to position [133, 0]
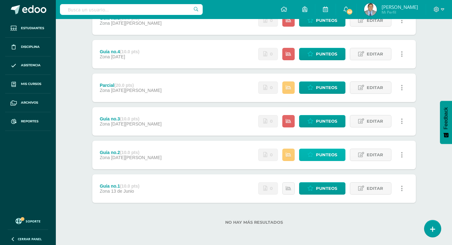
click at [322, 154] on span "Punteos" at bounding box center [326, 155] width 21 height 12
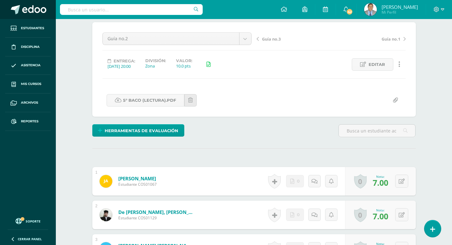
scroll to position [54, 0]
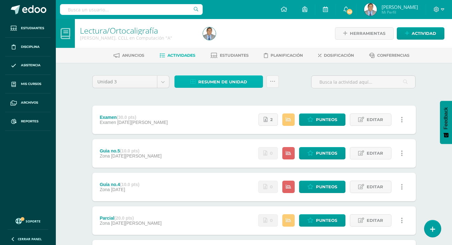
click at [233, 81] on span "Resumen de unidad" at bounding box center [222, 82] width 49 height 12
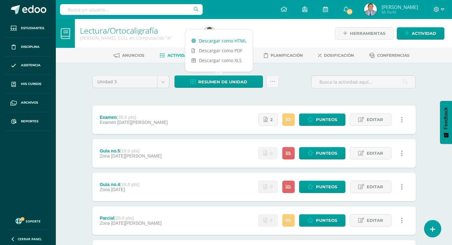
click at [229, 40] on link "Descargar como HTML" at bounding box center [219, 41] width 68 height 10
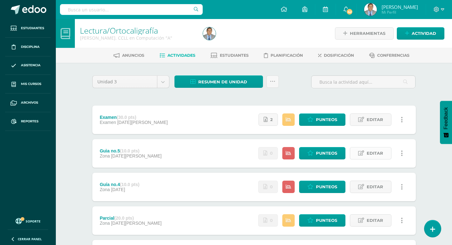
click at [377, 153] on span "Editar" at bounding box center [375, 154] width 16 height 12
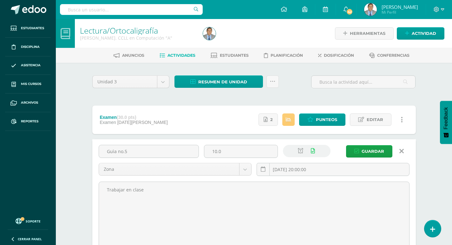
click at [403, 152] on icon at bounding box center [401, 151] width 4 height 7
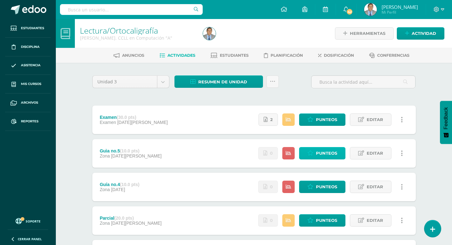
click at [325, 151] on span "Punteos" at bounding box center [326, 154] width 21 height 12
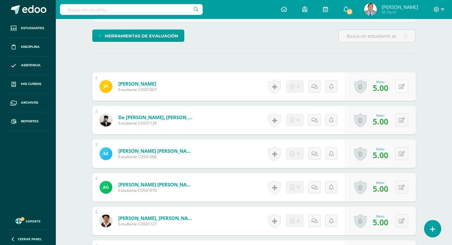
scroll to position [154, 0]
click at [402, 86] on button at bounding box center [401, 86] width 13 height 13
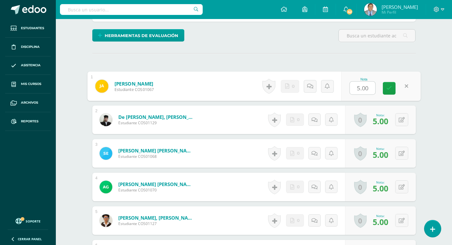
scroll to position [155, 0]
type input "10"
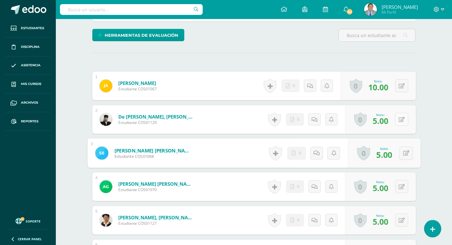
click at [401, 123] on button at bounding box center [401, 119] width 13 height 13
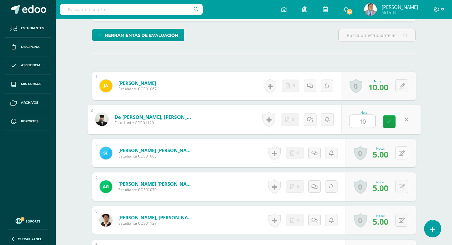
type input "10"
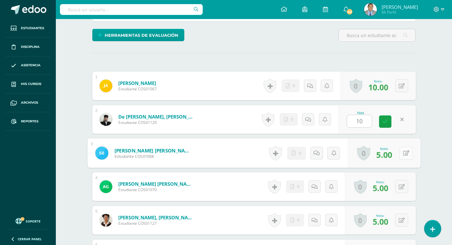
click at [403, 154] on button at bounding box center [405, 153] width 13 height 13
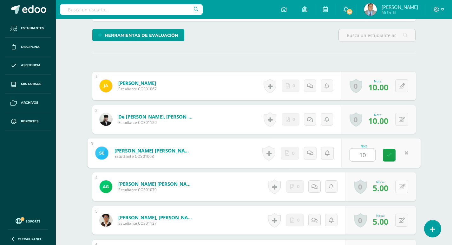
type input "10"
click at [403, 190] on button at bounding box center [401, 186] width 13 height 13
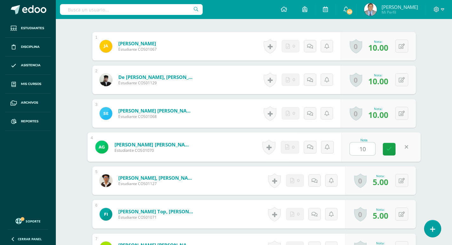
scroll to position [250, 0]
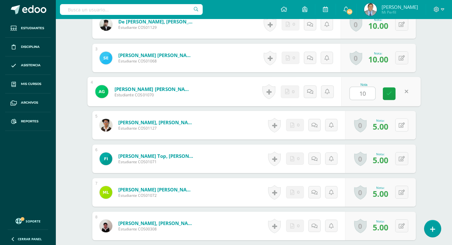
type input "10"
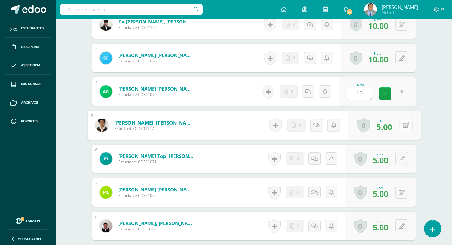
click at [400, 124] on button at bounding box center [405, 125] width 13 height 13
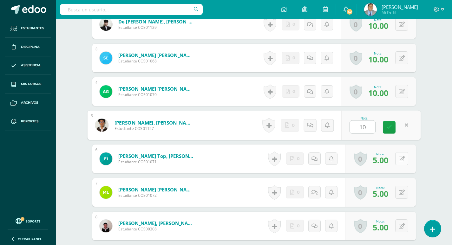
type input "10"
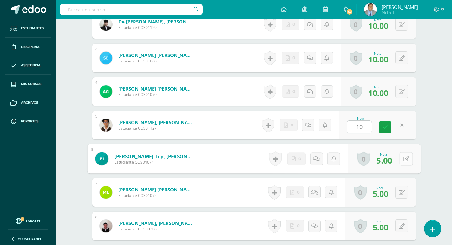
click at [402, 159] on button at bounding box center [405, 158] width 13 height 13
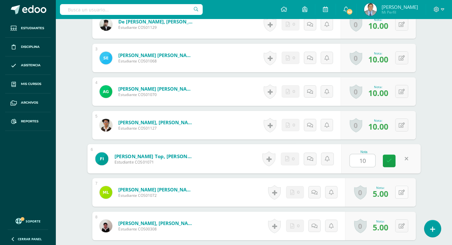
type input "10"
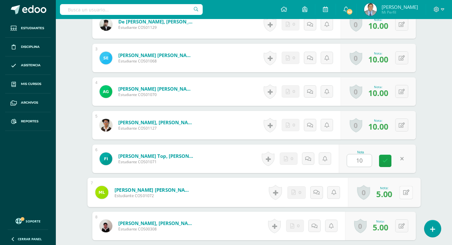
click at [407, 194] on button at bounding box center [405, 192] width 13 height 13
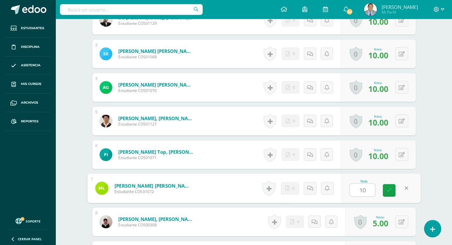
scroll to position [313, 0]
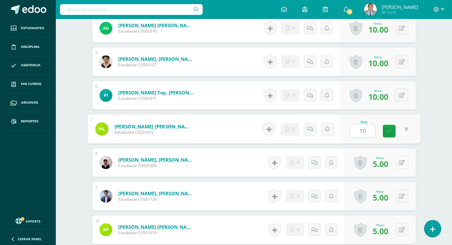
type input "10"
click at [402, 166] on button at bounding box center [401, 162] width 13 height 13
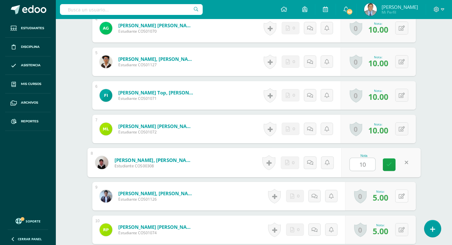
type input "10"
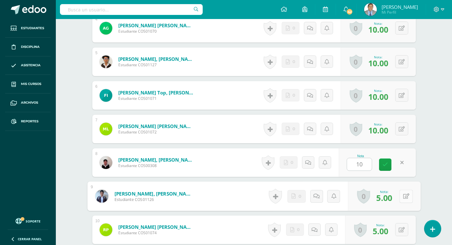
click at [400, 195] on button at bounding box center [405, 196] width 13 height 13
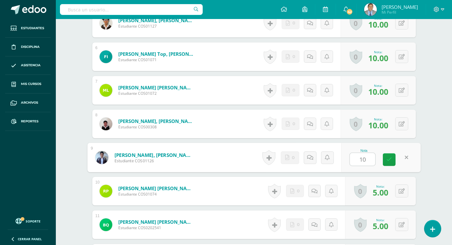
scroll to position [409, 0]
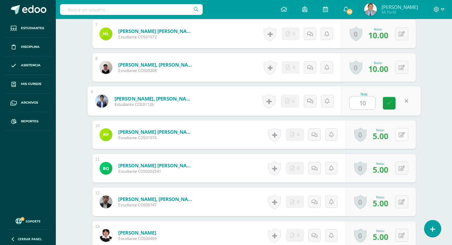
type input "10"
click at [404, 135] on icon at bounding box center [402, 134] width 6 height 5
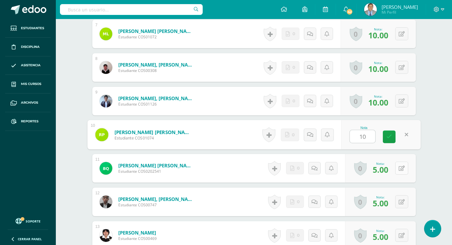
type input "10"
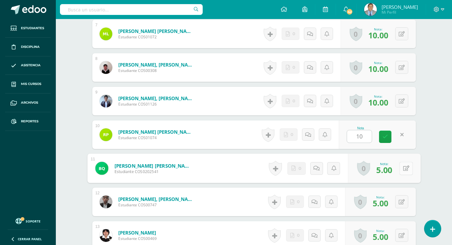
click at [403, 167] on button at bounding box center [405, 168] width 13 height 13
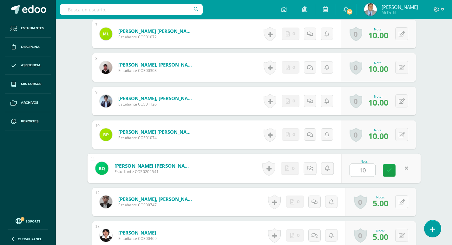
type input "10"
click at [402, 201] on button at bounding box center [401, 201] width 13 height 13
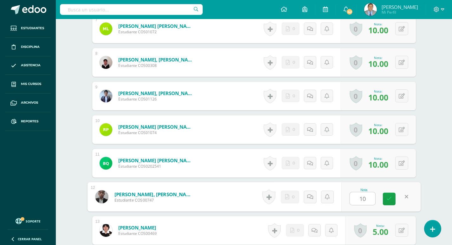
scroll to position [504, 0]
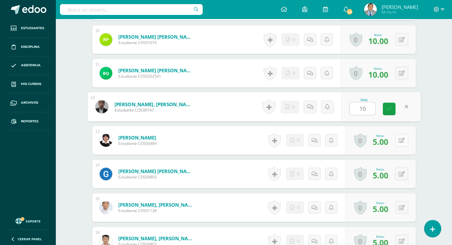
type input "10"
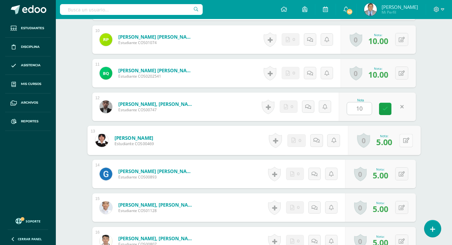
click at [401, 140] on button at bounding box center [405, 140] width 13 height 13
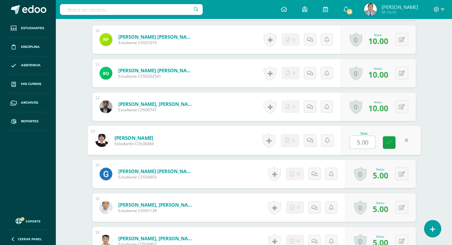
type input "0"
type input "10"
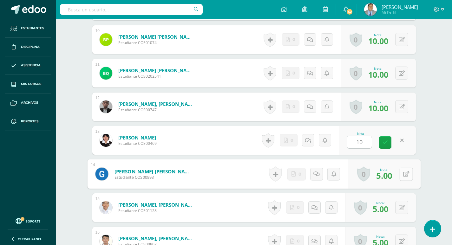
click at [400, 175] on button at bounding box center [405, 173] width 13 height 13
type input "10"
click at [400, 210] on button at bounding box center [401, 207] width 13 height 13
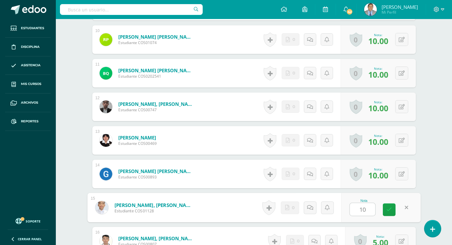
scroll to position [599, 0]
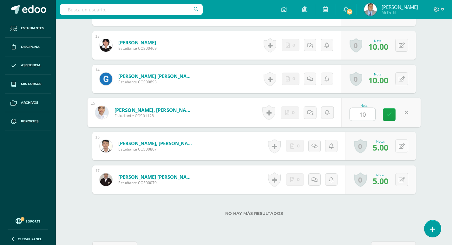
type input "10"
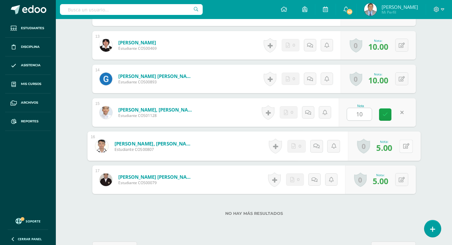
click at [402, 146] on button at bounding box center [405, 146] width 13 height 13
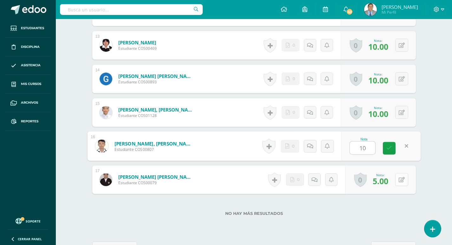
type input "10"
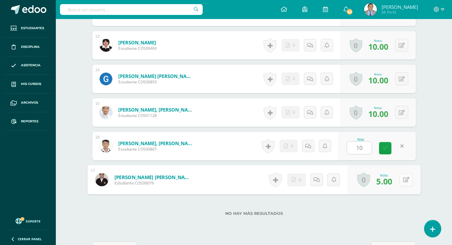
click at [401, 179] on button at bounding box center [405, 179] width 13 height 13
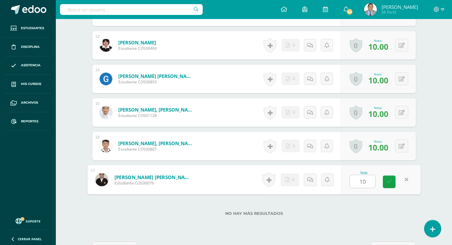
type input "10"
click at [393, 207] on div "No hay más resultados" at bounding box center [254, 209] width 324 height 30
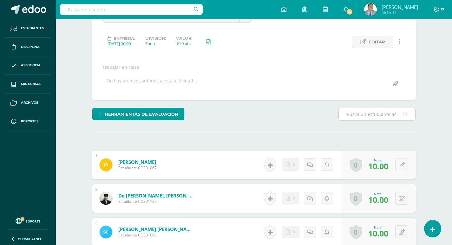
scroll to position [0, 0]
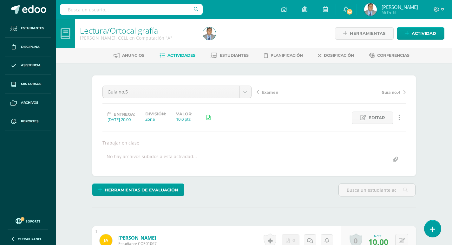
scroll to position [0, 0]
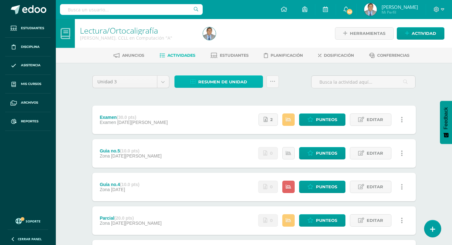
click at [241, 84] on span "Resumen de unidad" at bounding box center [222, 82] width 49 height 12
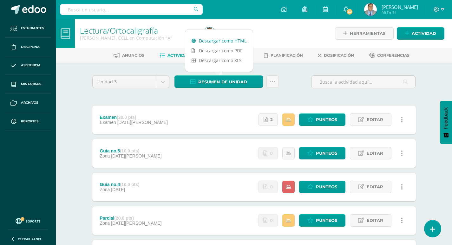
click at [210, 38] on link "Descargar como HTML" at bounding box center [219, 41] width 68 height 10
click at [77, 73] on div "Lectura/Ortocaligrafía [PERSON_NAME]. CCLL en Computación "A" Herramientas Deta…" at bounding box center [254, 198] width 396 height 359
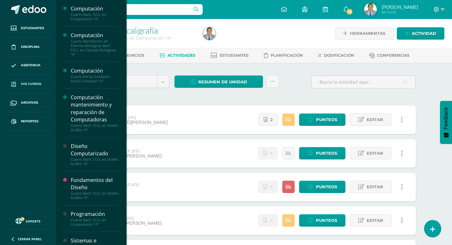
click at [36, 82] on span "Mis cursos" at bounding box center [31, 84] width 20 height 5
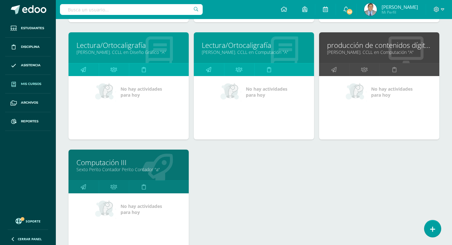
scroll to position [772, 0]
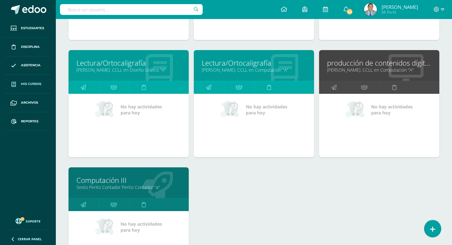
click at [364, 69] on link "Quinto Bach. CCLL en Computación "A"" at bounding box center [379, 70] width 104 height 6
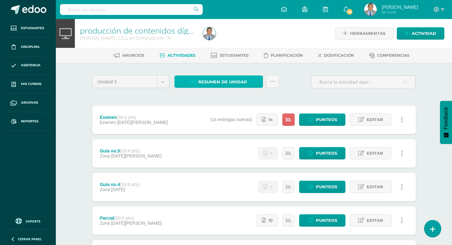
click at [223, 79] on span "Resumen de unidad" at bounding box center [222, 82] width 49 height 12
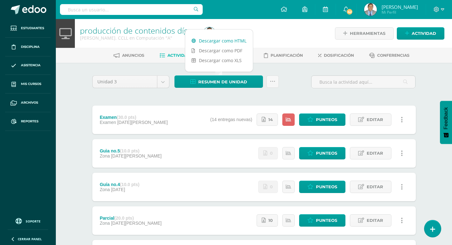
click at [223, 40] on link "Descargar como HTML" at bounding box center [219, 41] width 68 height 10
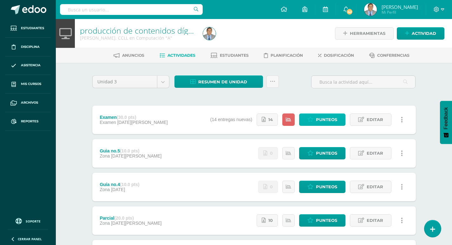
click at [334, 119] on span "Punteos" at bounding box center [326, 120] width 21 height 12
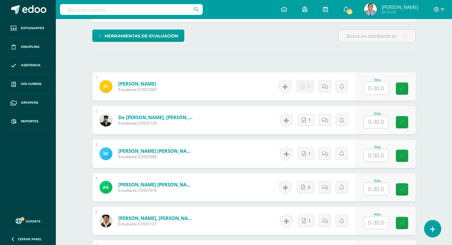
scroll to position [148, 0]
click at [376, 86] on input "text" at bounding box center [376, 88] width 25 height 12
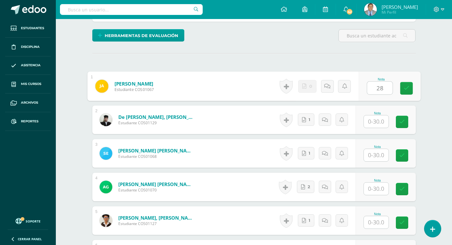
scroll to position [149, 0]
type input "28"
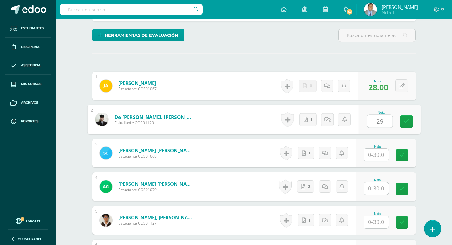
type input "29"
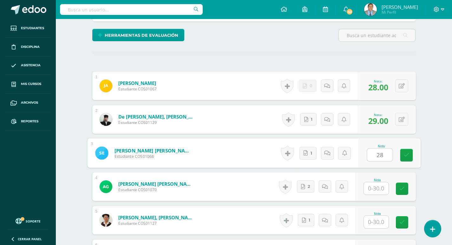
type input "28"
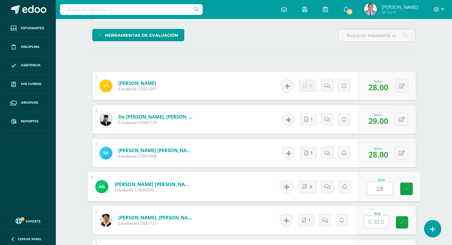
type input "28"
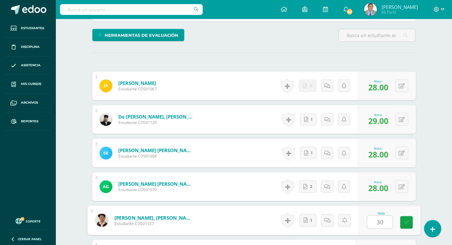
type input "30"
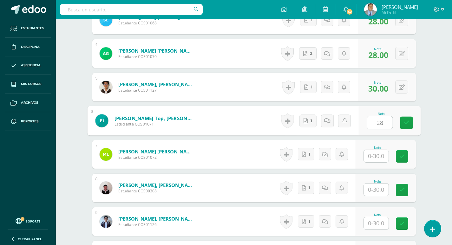
type input "28"
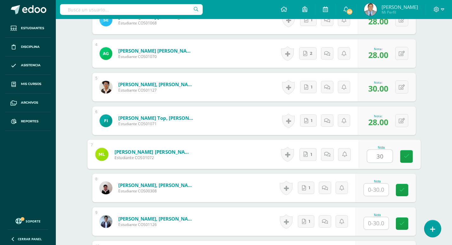
type input "30"
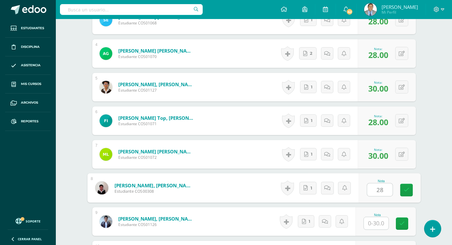
type input "28"
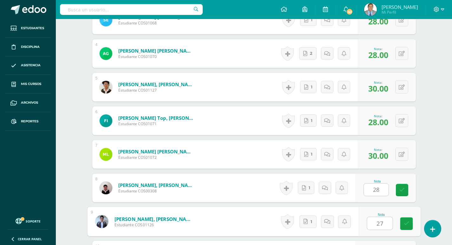
type input "27"
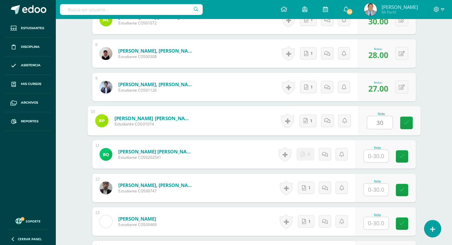
type input "30"
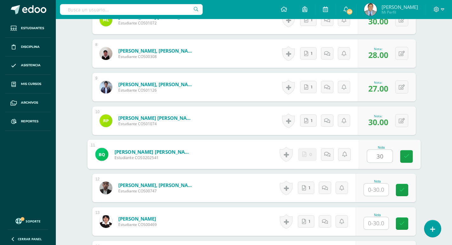
type input "30"
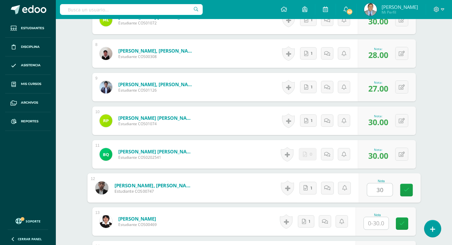
type input "30"
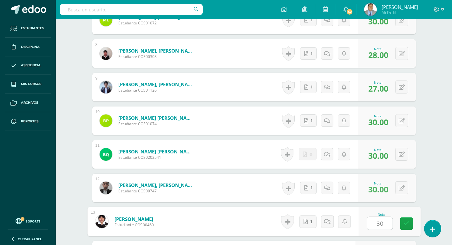
type input "30"
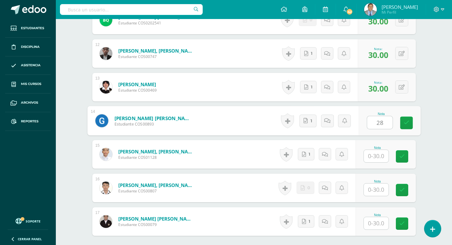
type input "28"
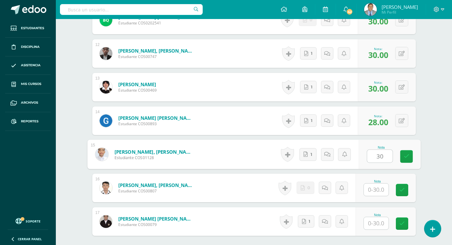
type input "30"
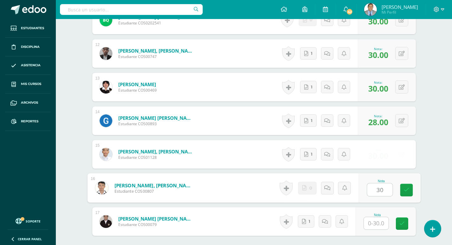
type input "30"
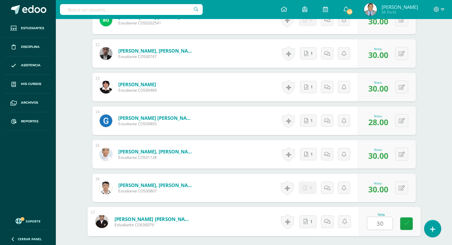
type input "30"
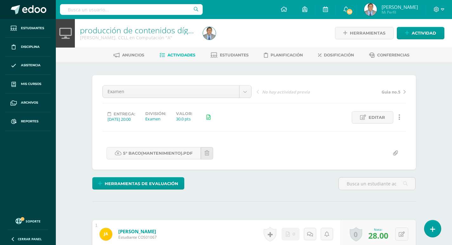
scroll to position [1, 0]
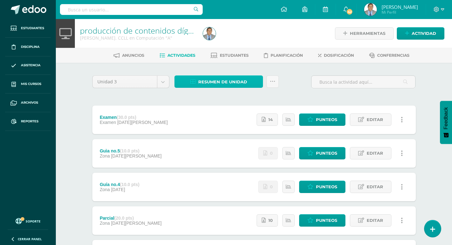
click at [239, 78] on span "Resumen de unidad" at bounding box center [222, 82] width 49 height 12
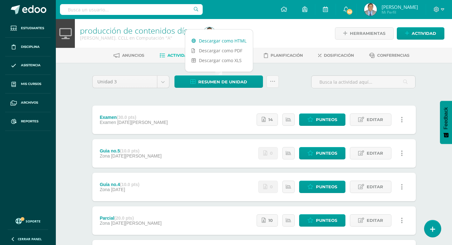
click at [232, 41] on link "Descargar como HTML" at bounding box center [219, 41] width 68 height 10
click at [81, 71] on div "Unidad 3 Unidad 1 Unidad 2 Unidad 3 Unidad 4 Resumen de unidad Subir actividade…" at bounding box center [254, 220] width 349 height 315
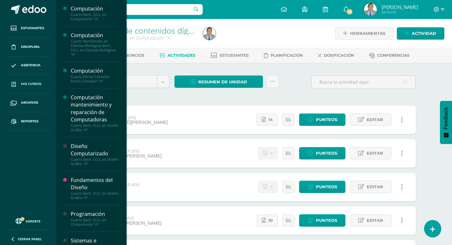
click at [21, 83] on span "Mis cursos" at bounding box center [31, 84] width 20 height 5
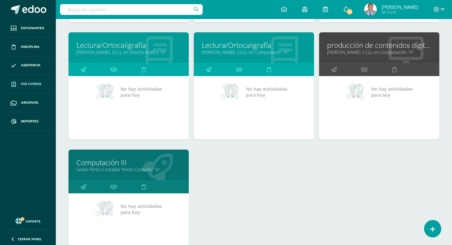
scroll to position [854, 0]
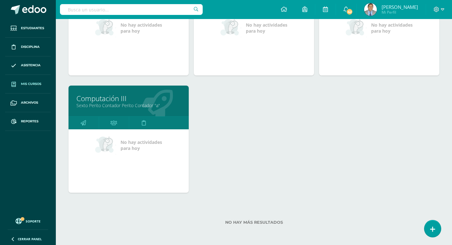
click at [111, 107] on link "Sexto Perito Contador Perito Contador "a"" at bounding box center [128, 105] width 104 height 6
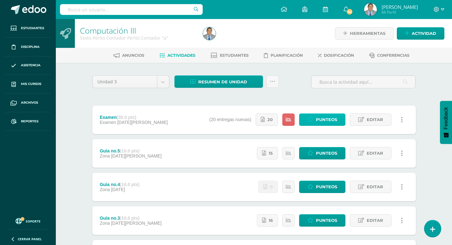
click at [334, 118] on span "Punteos" at bounding box center [326, 120] width 21 height 12
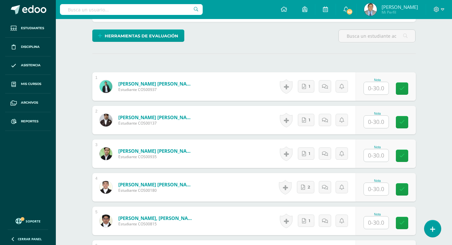
scroll to position [148, 0]
click at [373, 90] on input "text" at bounding box center [376, 88] width 25 height 12
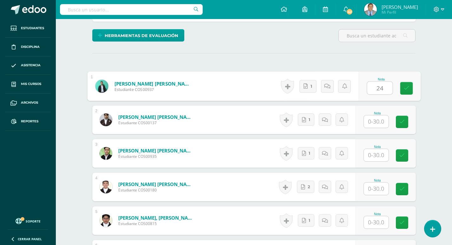
scroll to position [149, 0]
type input "24"
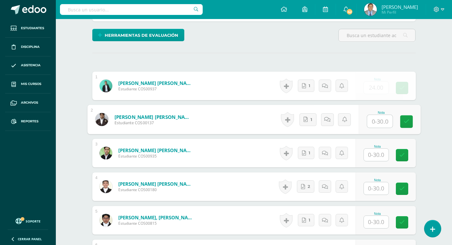
scroll to position [149, 0]
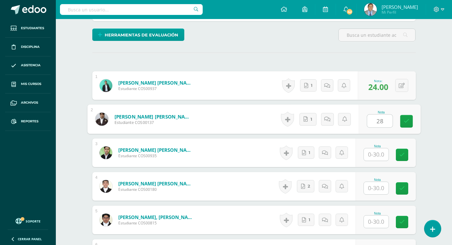
type input "28"
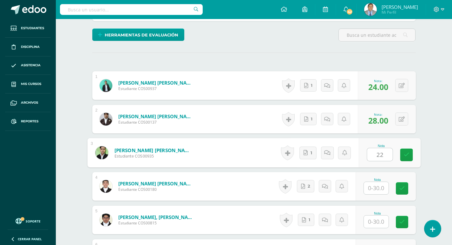
type input "22"
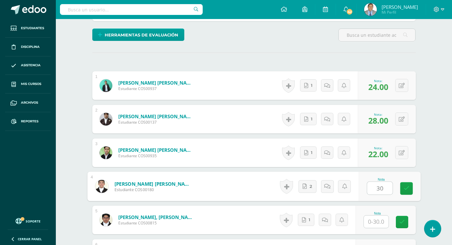
type input "30"
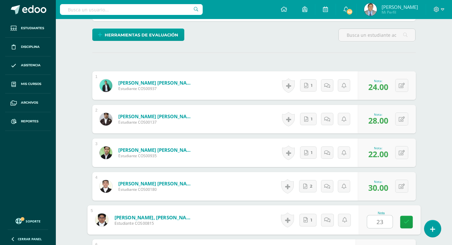
type input "23"
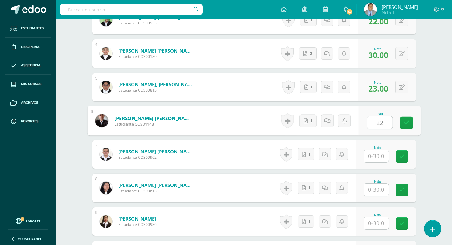
type input "22"
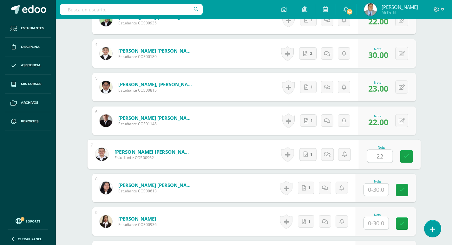
type input "22"
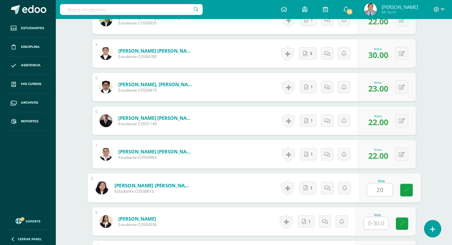
type input "20"
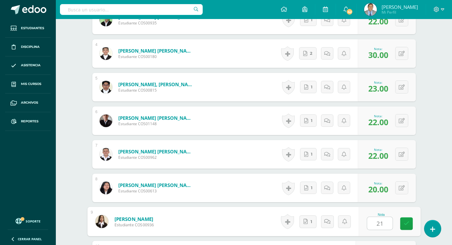
type input "21"
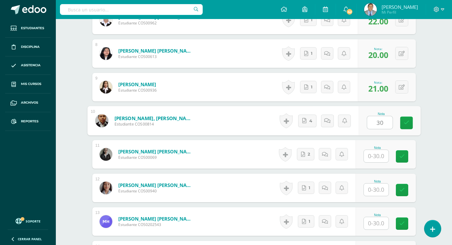
type input "30"
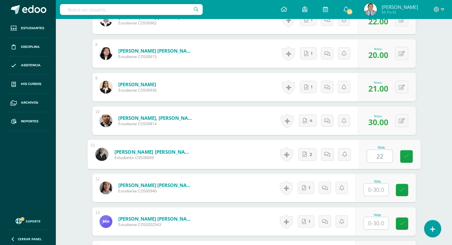
type input "22"
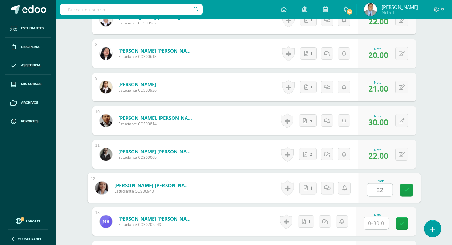
type input "22"
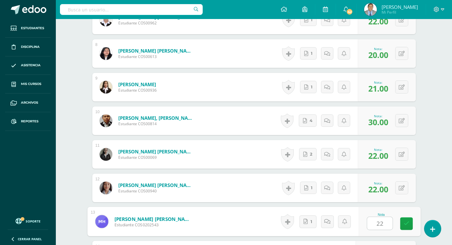
type input "22"
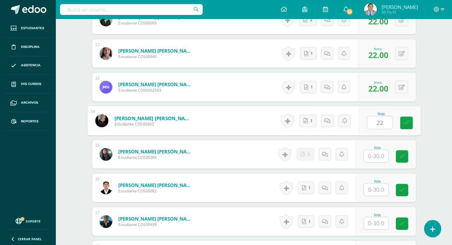
type input "22"
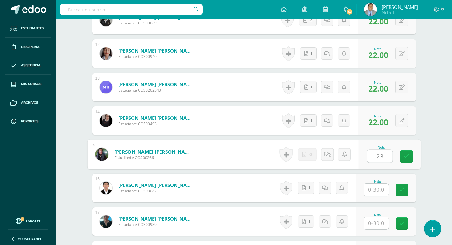
type input "23"
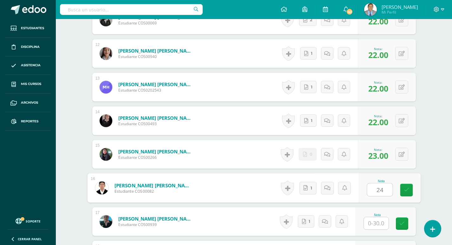
type input "24"
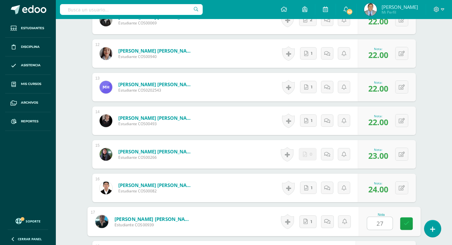
type input "27"
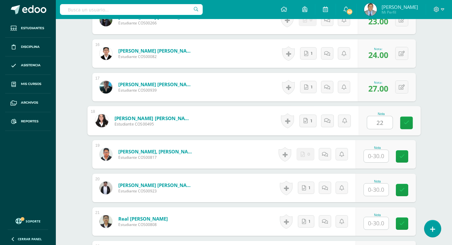
type input "22"
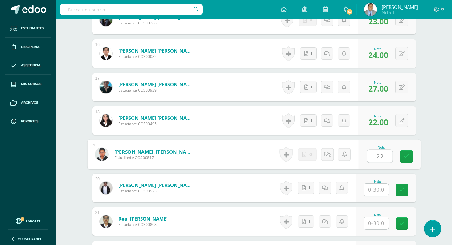
type input "22"
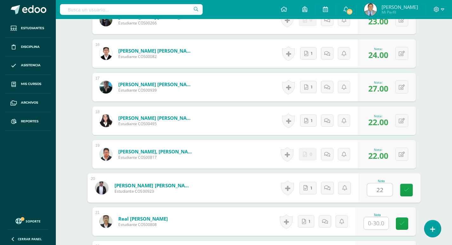
type input "22"
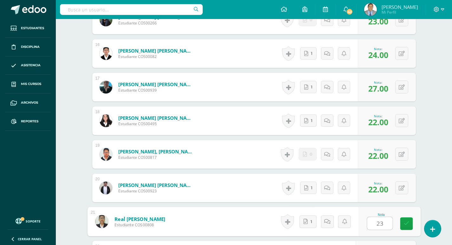
type input "23"
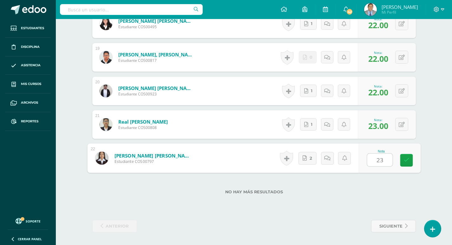
type input "23"
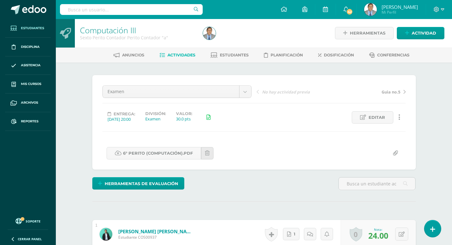
scroll to position [1, 0]
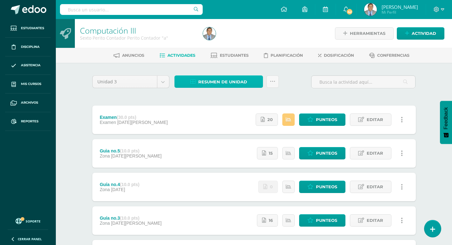
click at [234, 80] on span "Resumen de unidad" at bounding box center [222, 82] width 49 height 12
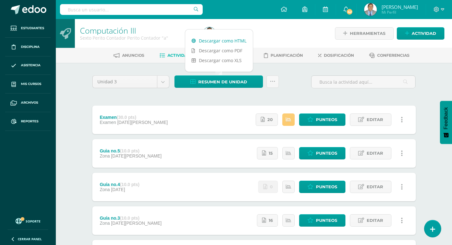
click at [228, 41] on link "Descargar como HTML" at bounding box center [219, 41] width 68 height 10
click at [70, 75] on div "Computación III Sexto Perito Contador Perito Contador "a" Herramientas Detalle …" at bounding box center [254, 198] width 396 height 359
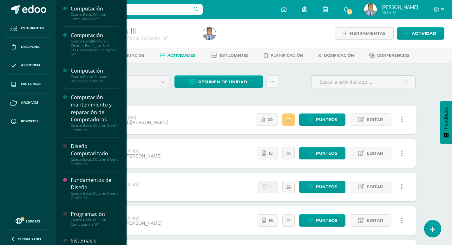
drag, startPoint x: 29, startPoint y: 84, endPoint x: 48, endPoint y: 81, distance: 19.6
click at [29, 83] on span "Mis cursos" at bounding box center [31, 84] width 20 height 5
